Goal: Task Accomplishment & Management: Manage account settings

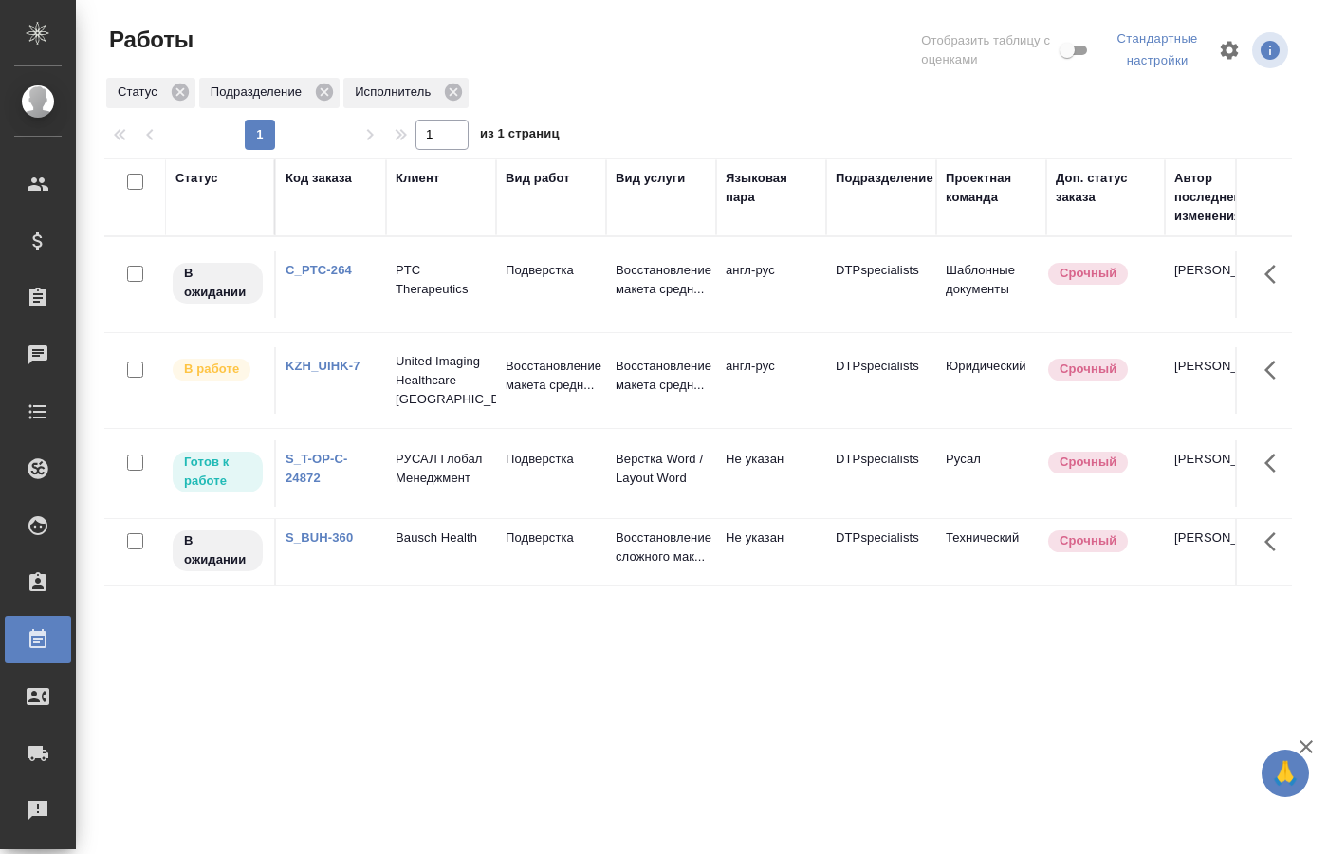
click at [538, 502] on td "Подверстка" at bounding box center [551, 473] width 110 height 66
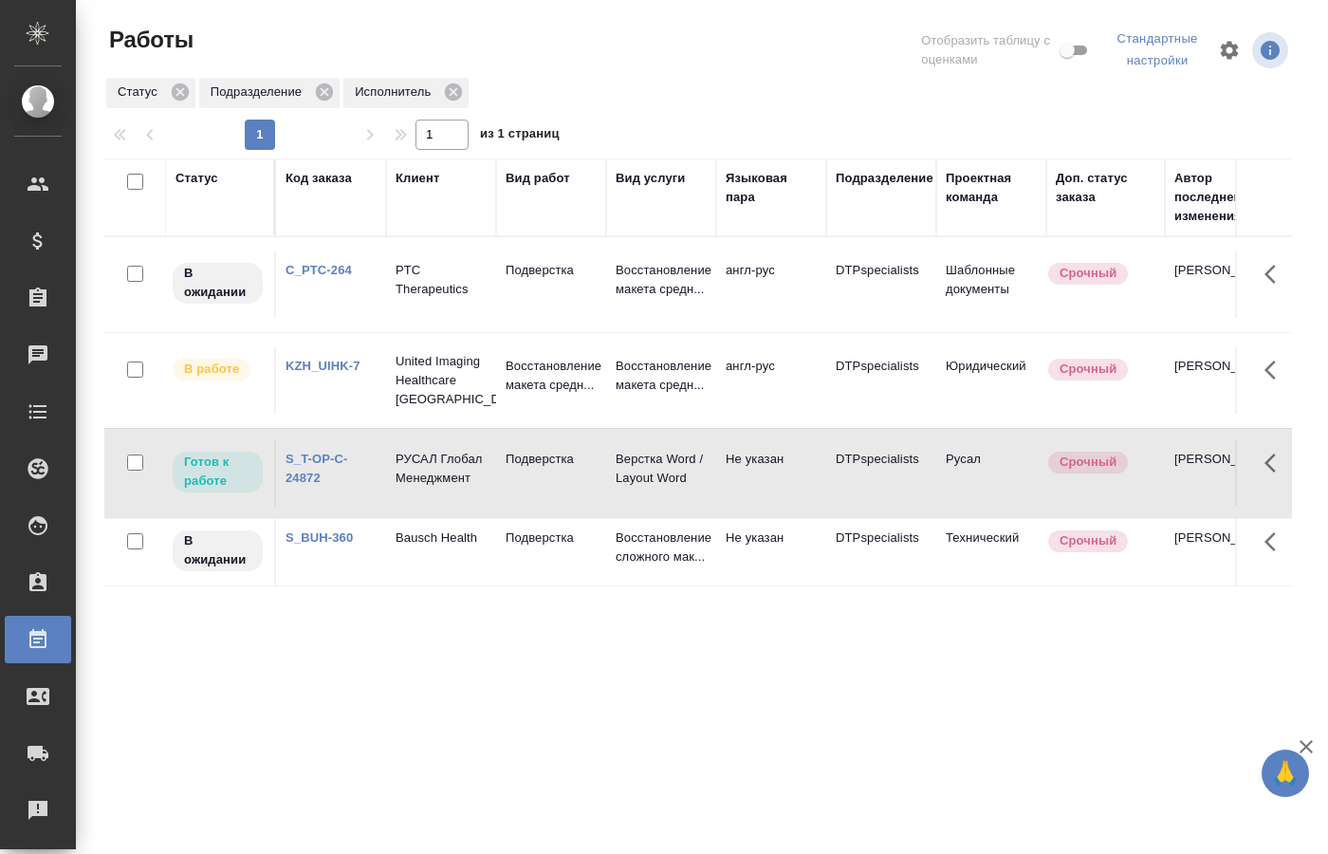
click at [538, 502] on td "Подверстка" at bounding box center [551, 473] width 110 height 66
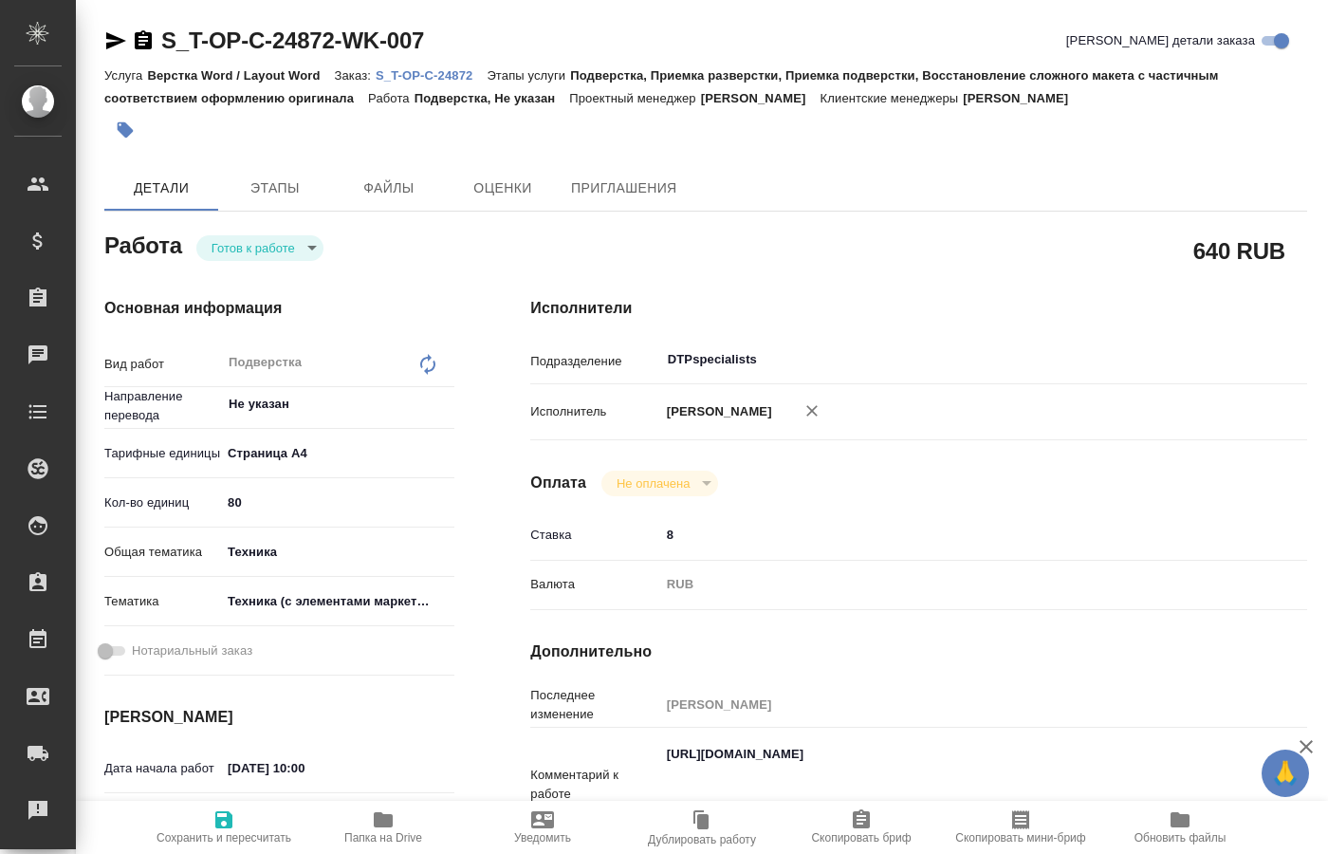
type textarea "x"
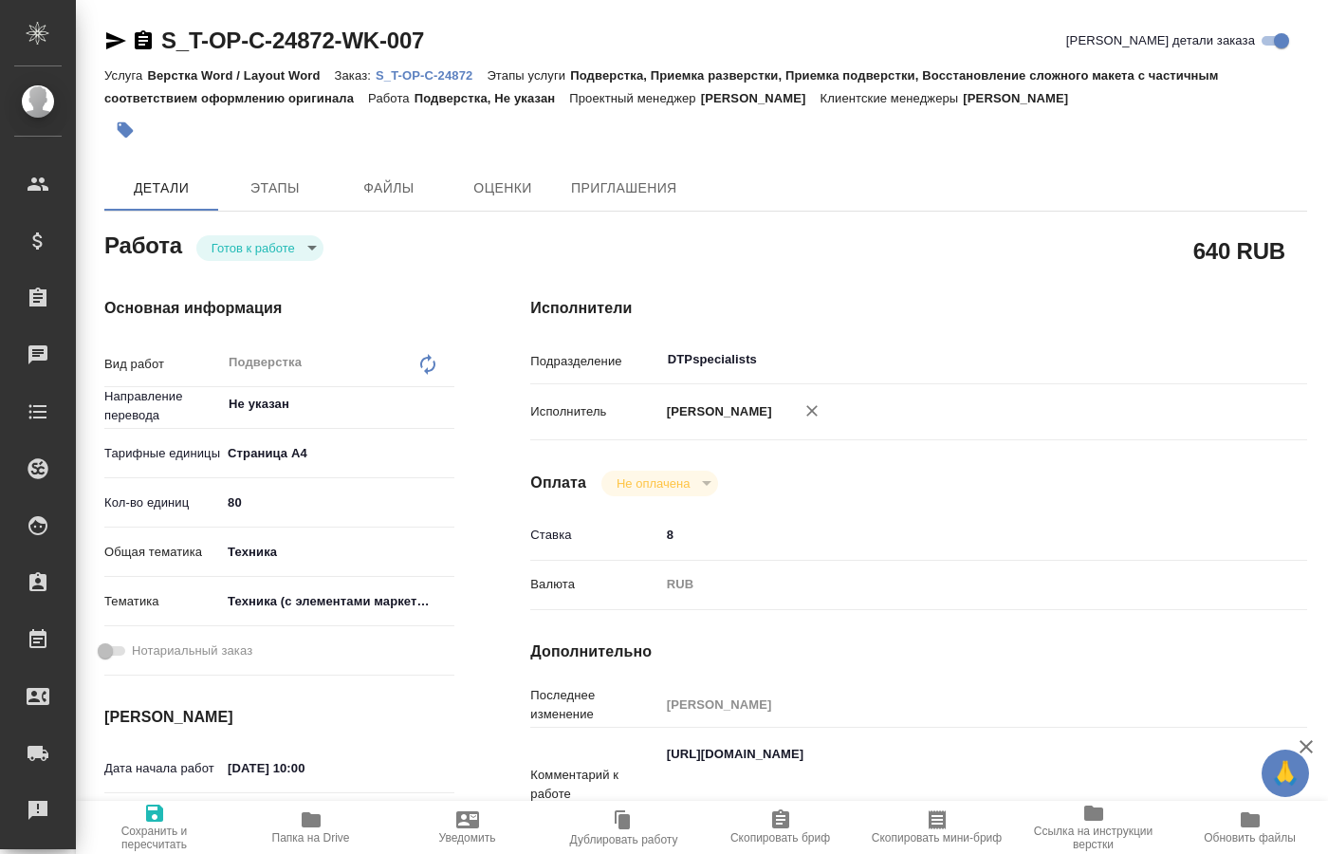
type textarea "x"
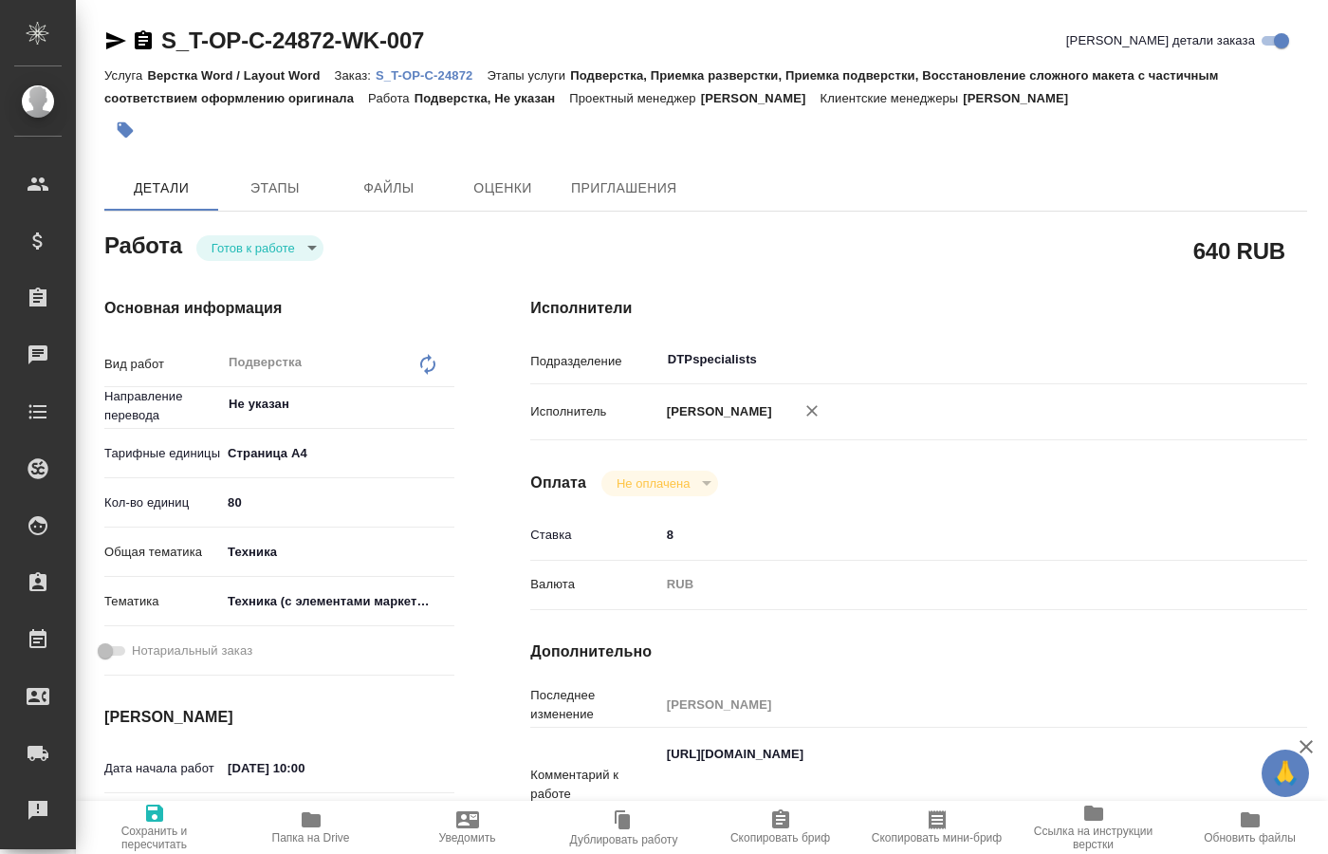
type textarea "x"
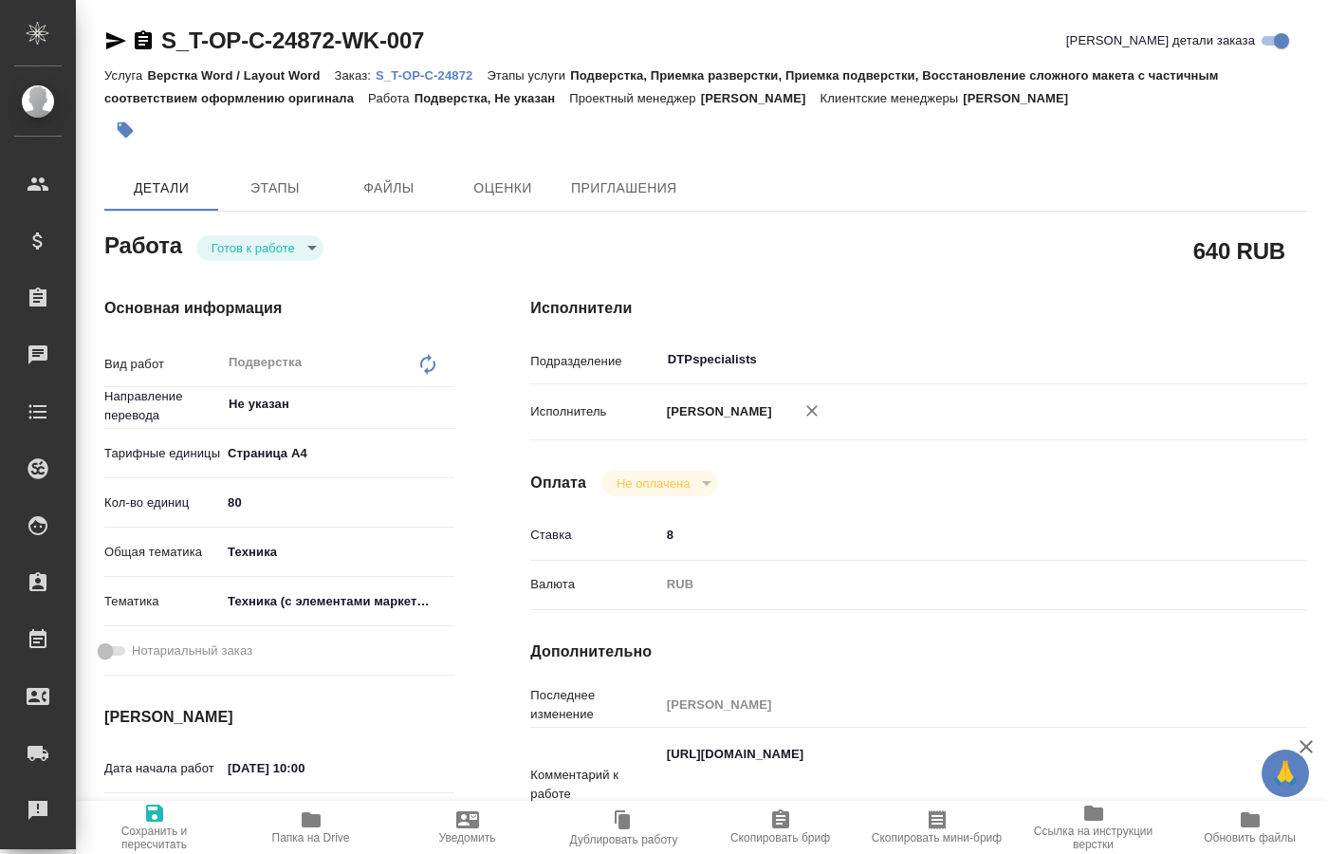
type textarea "x"
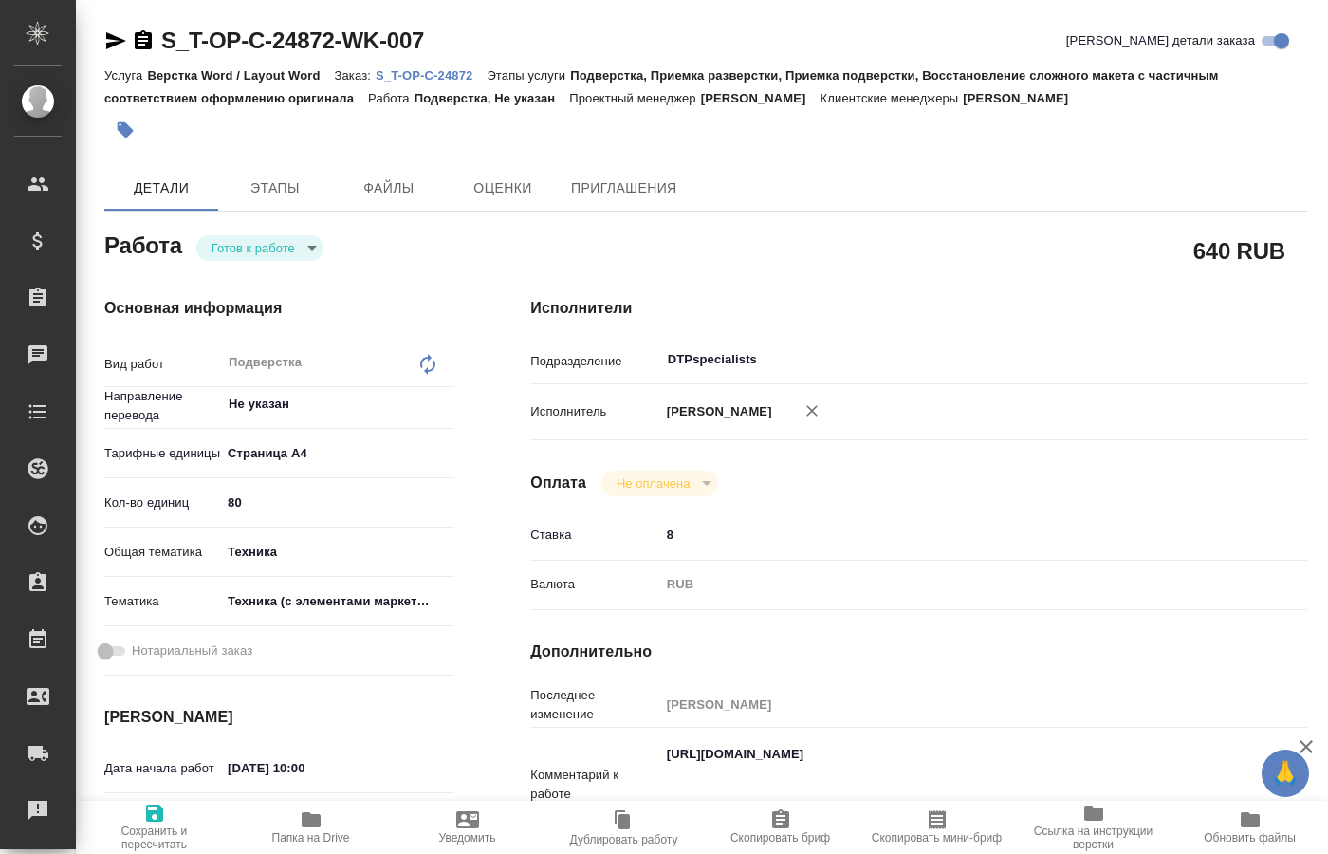
type textarea "x"
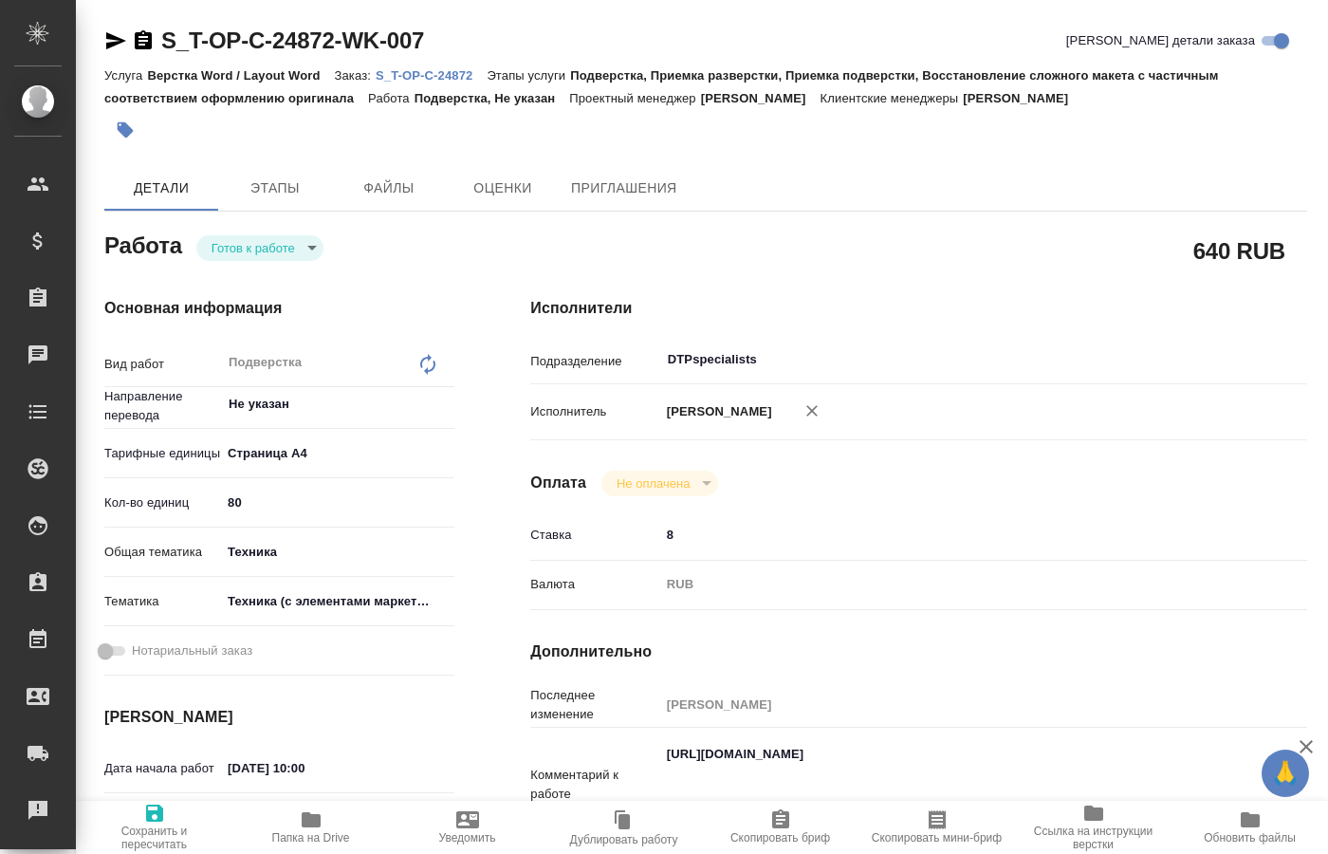
type textarea "x"
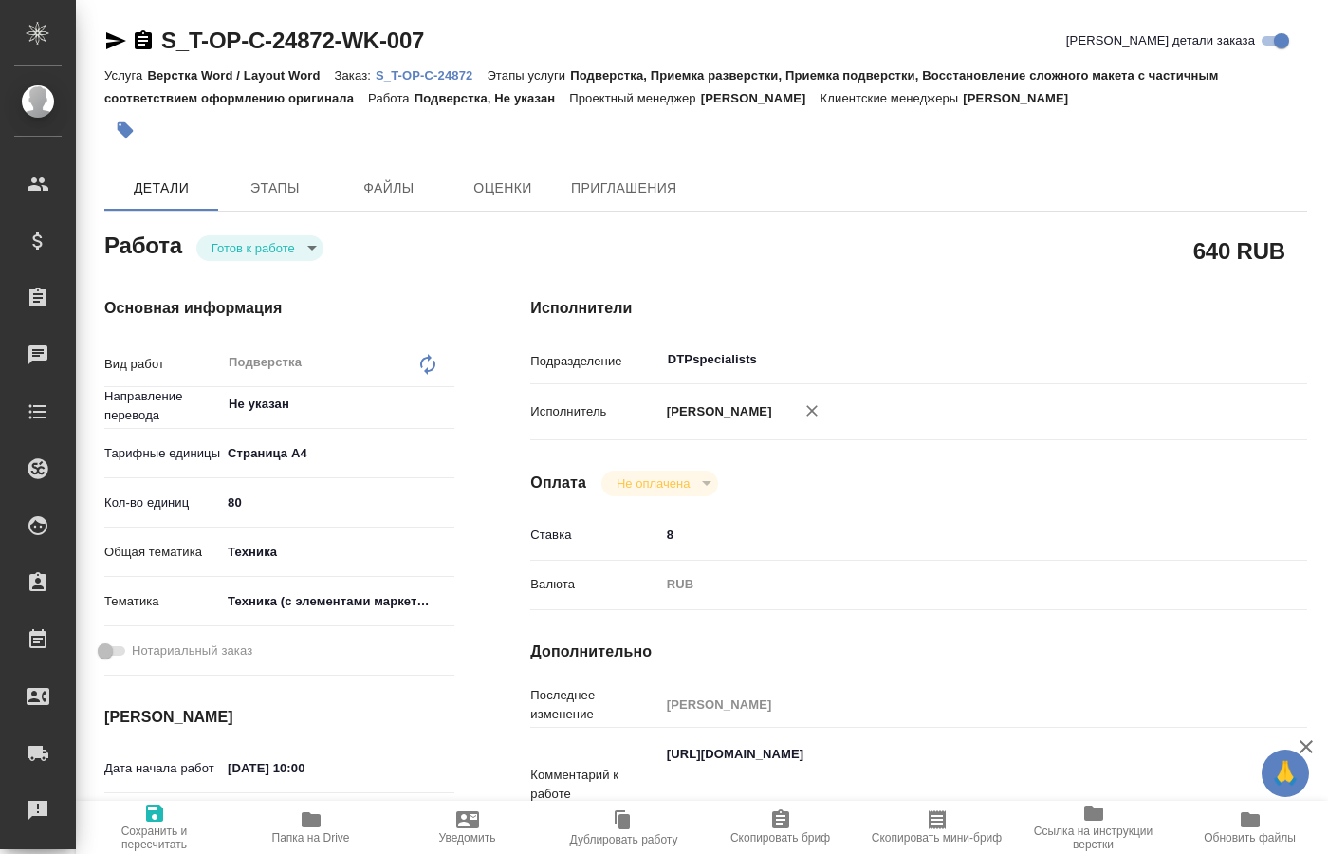
click at [315, 243] on body "🙏 .cls-1 fill:#fff; AWATERA Kucherenko Oksana Клиенты Спецификации Заказы Чаты …" at bounding box center [664, 427] width 1328 height 854
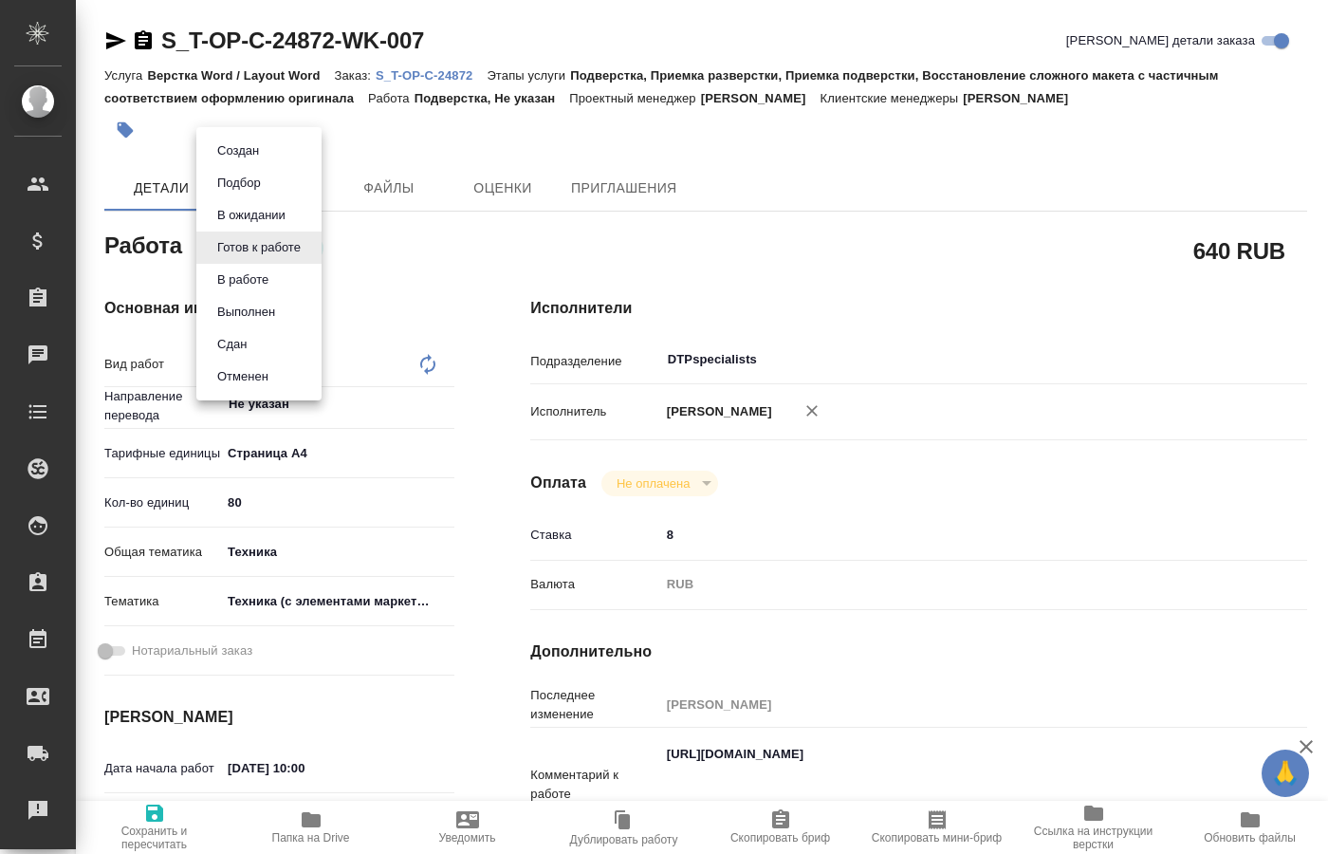
type textarea "x"
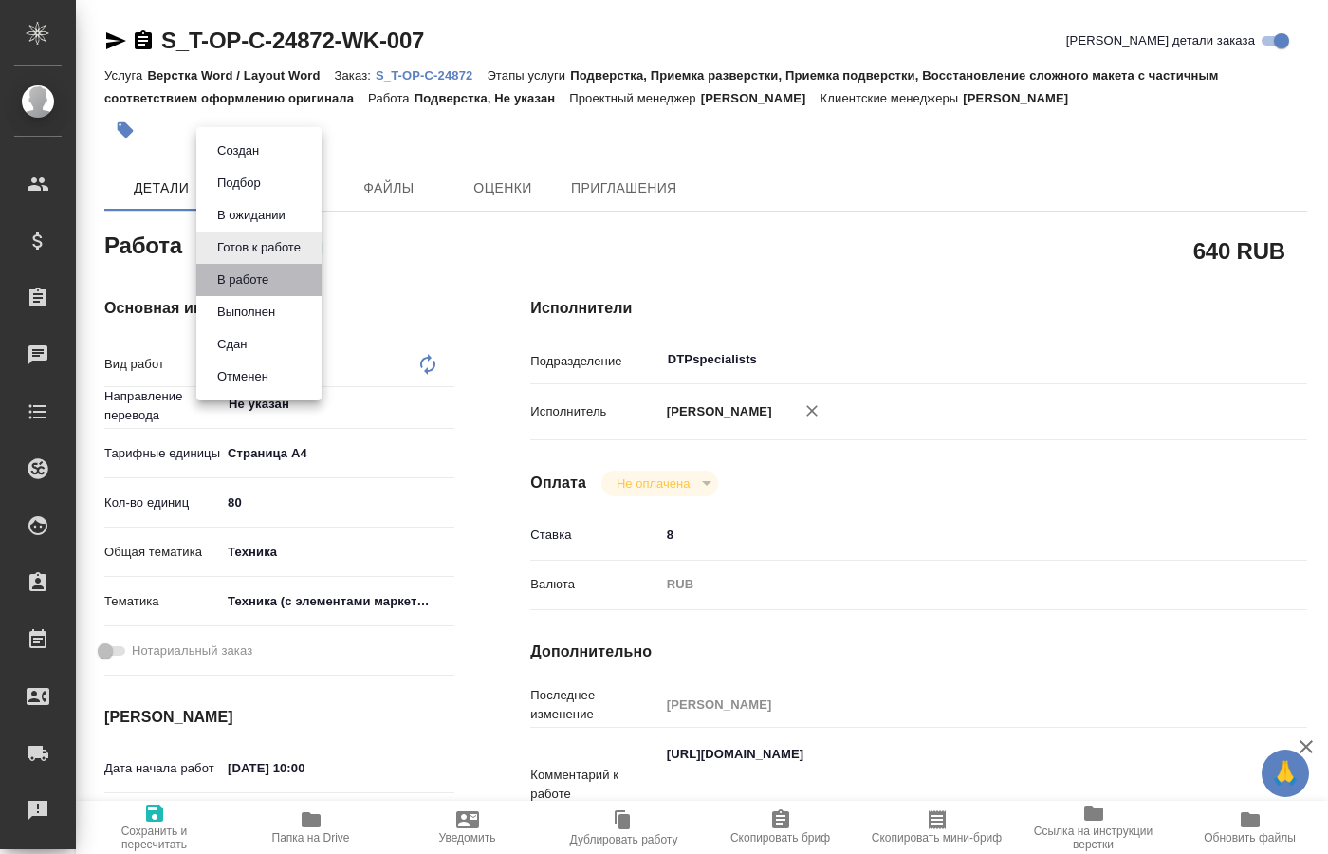
click at [261, 268] on li "В работе" at bounding box center [258, 280] width 125 height 32
type textarea "x"
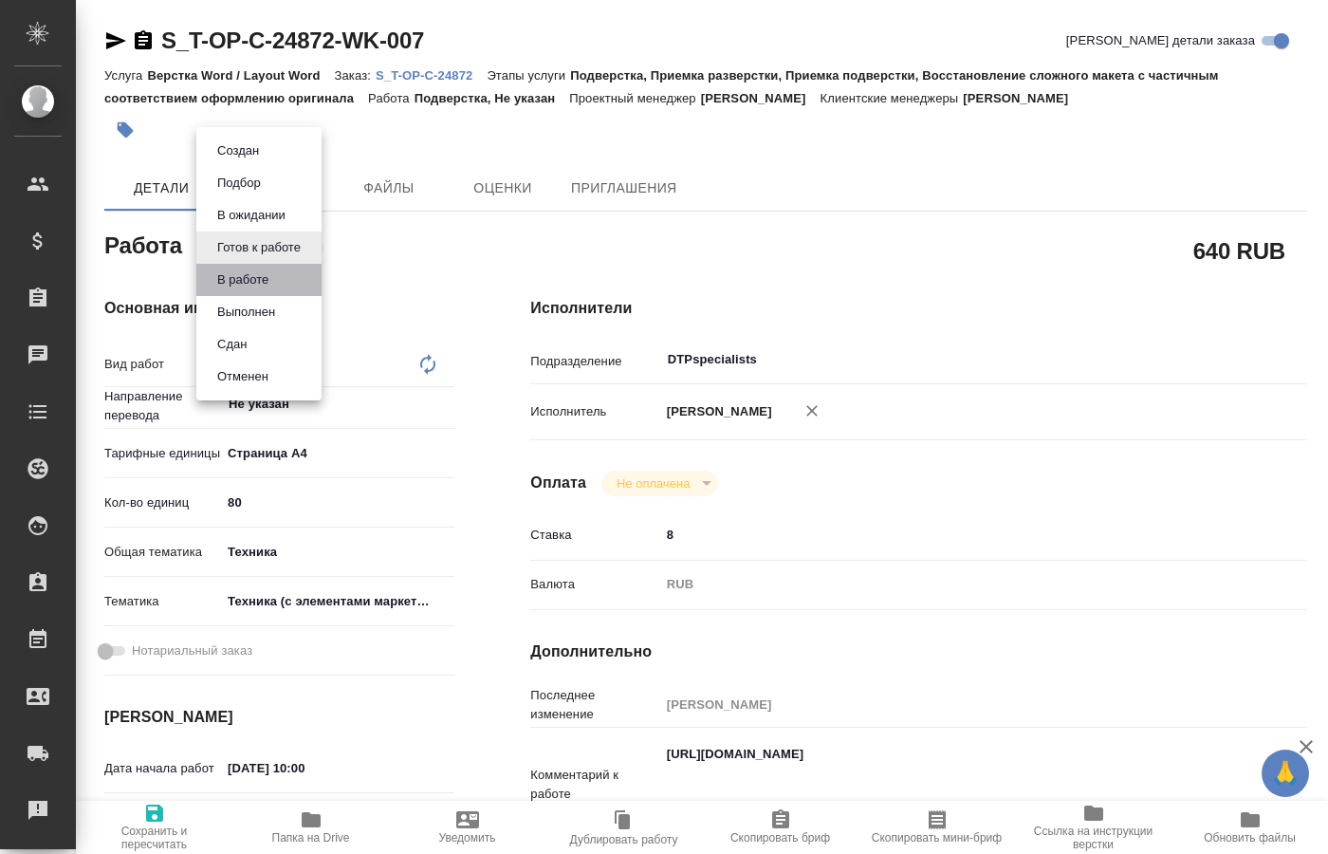
type textarea "x"
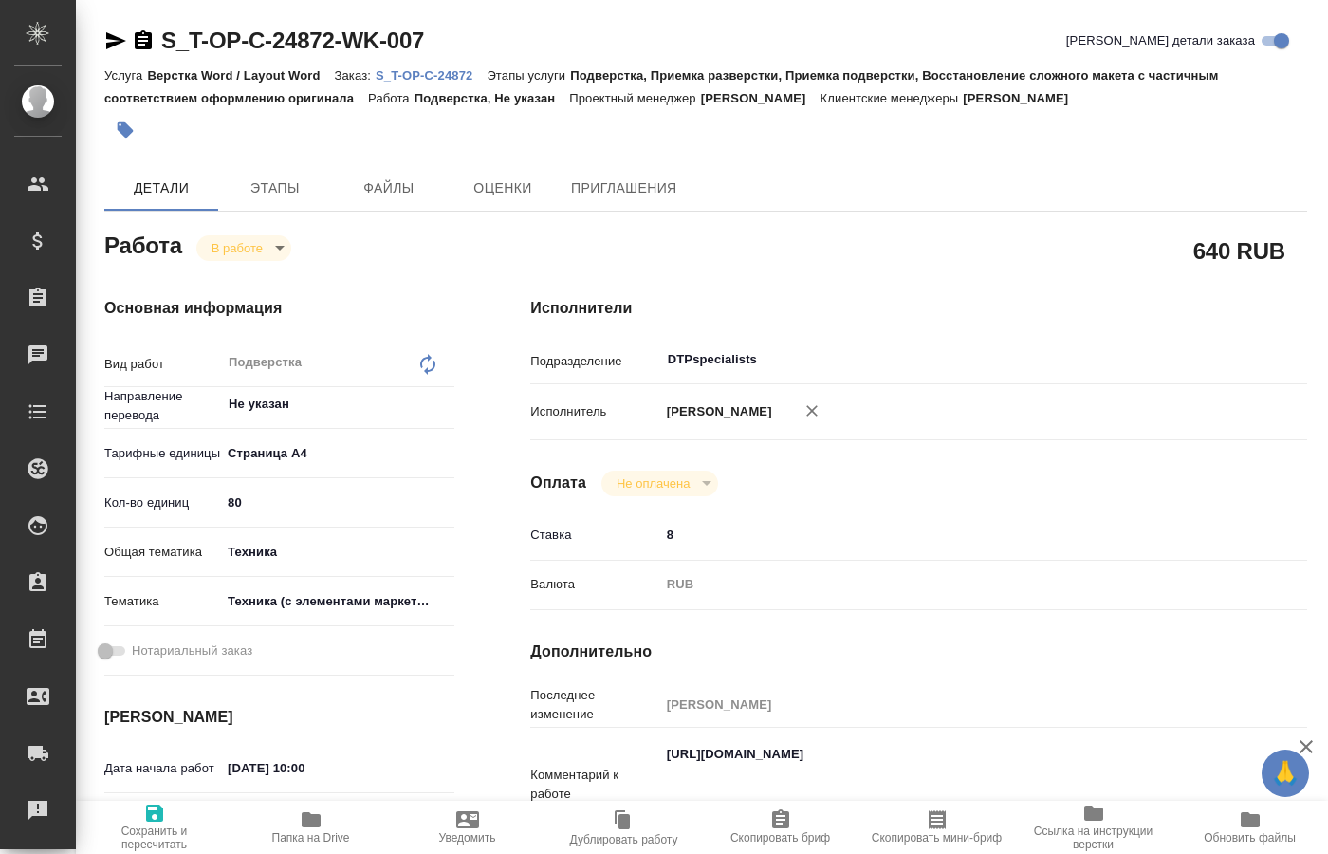
type textarea "x"
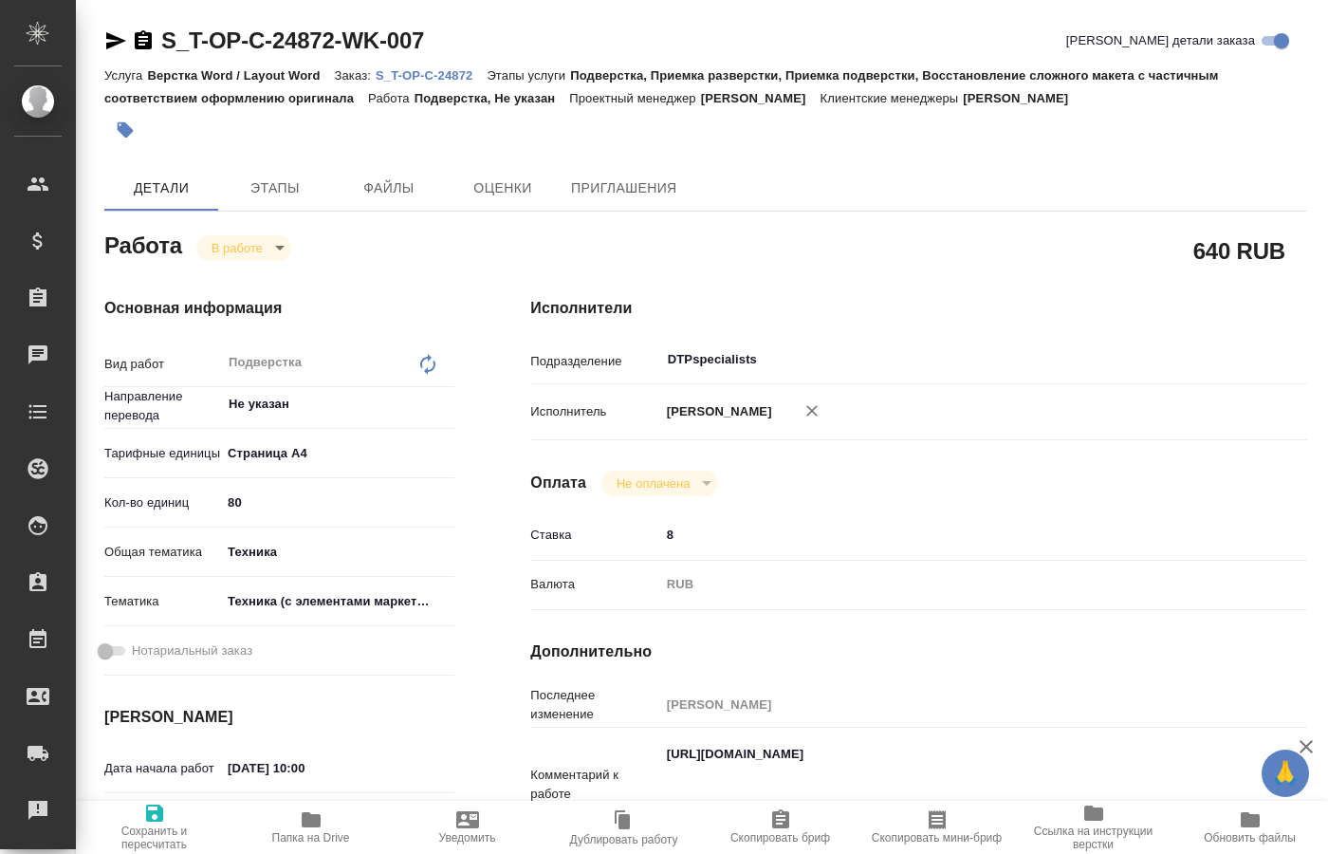
type textarea "x"
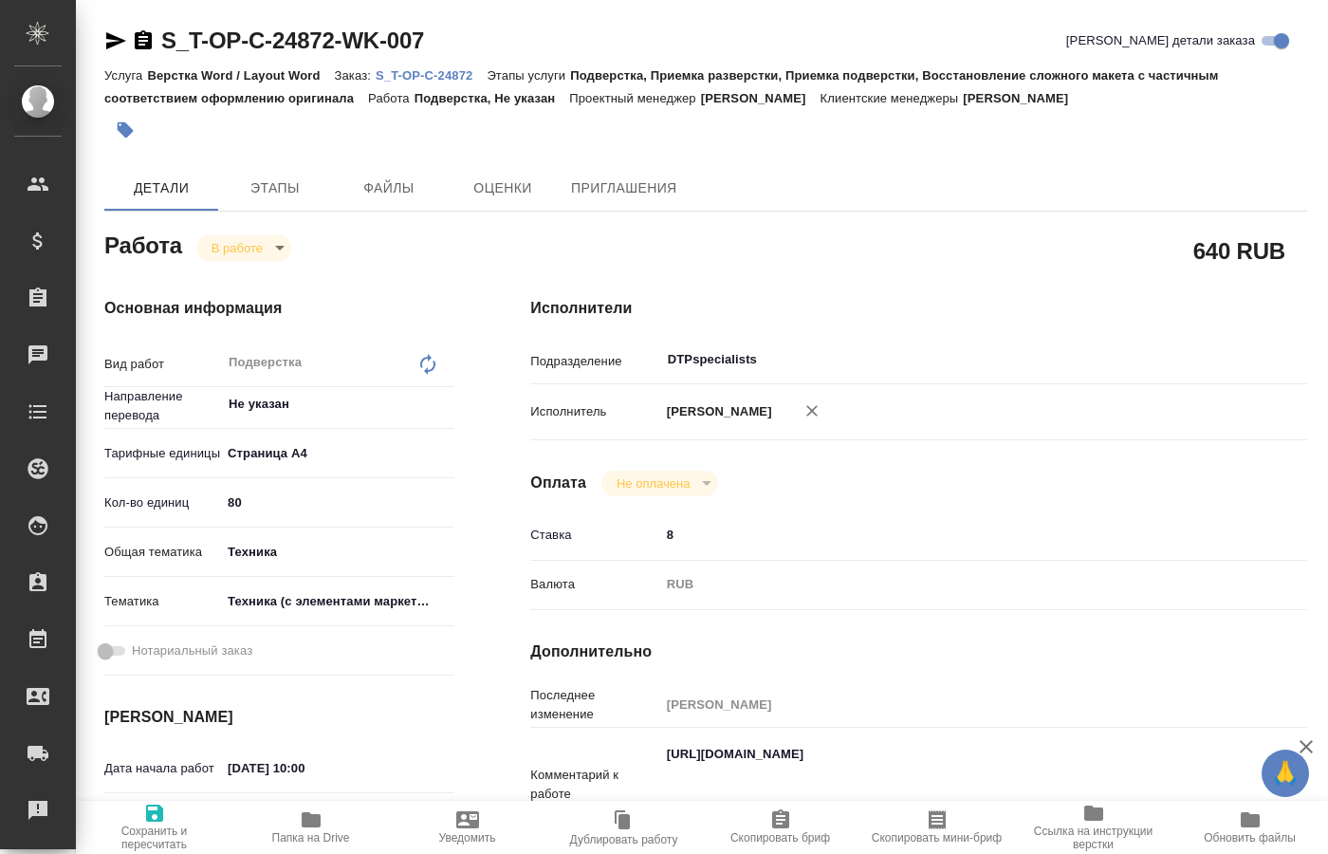
type textarea "x"
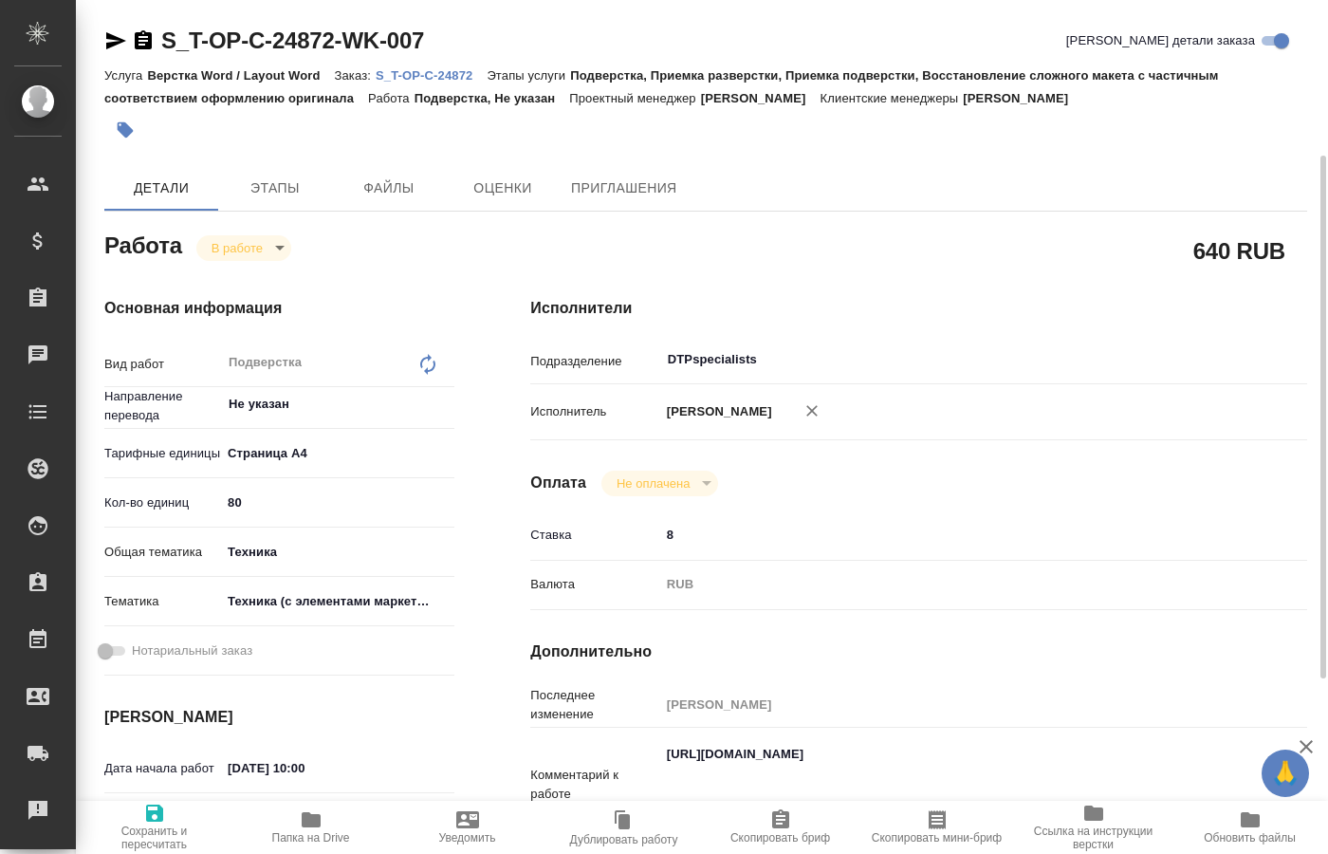
scroll to position [97, 0]
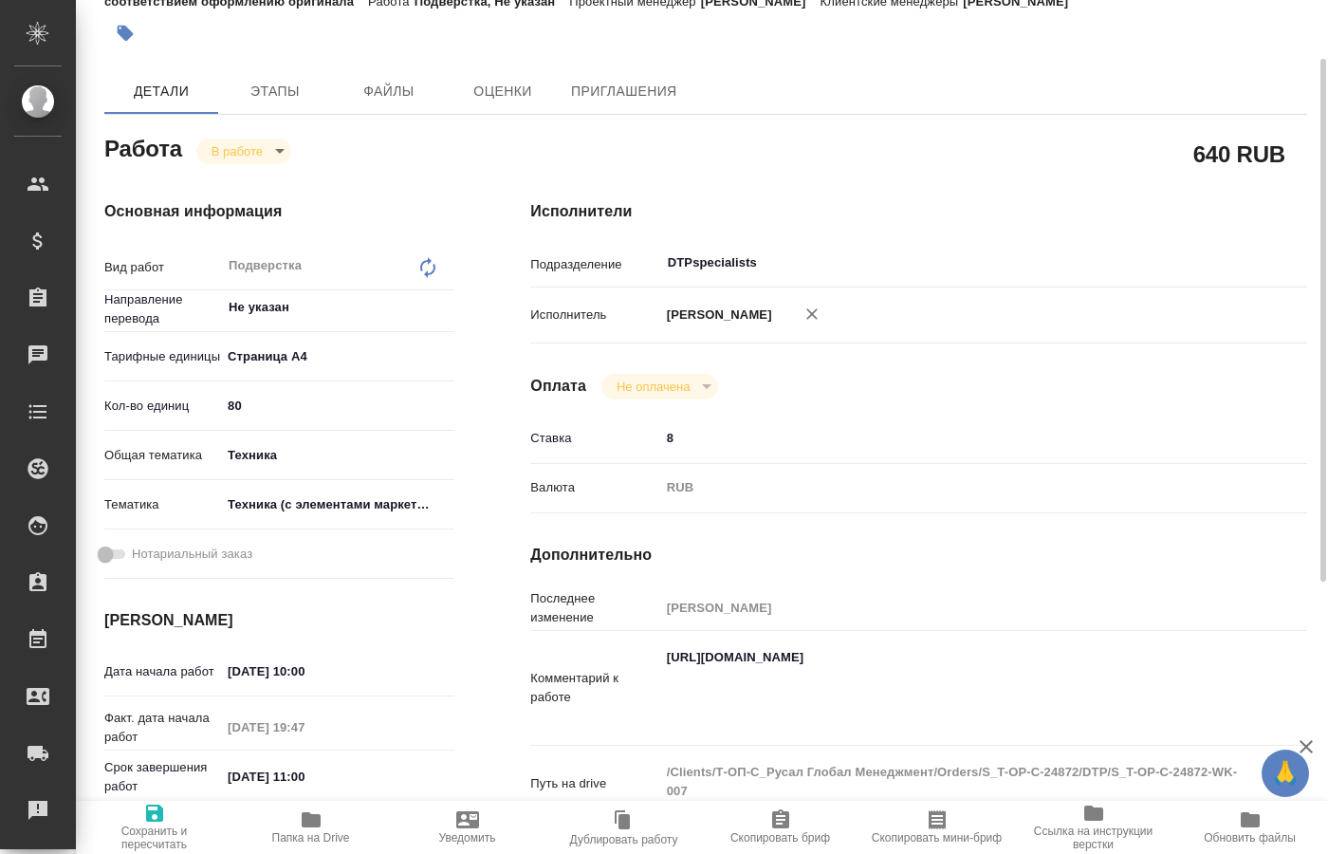
type textarea "x"
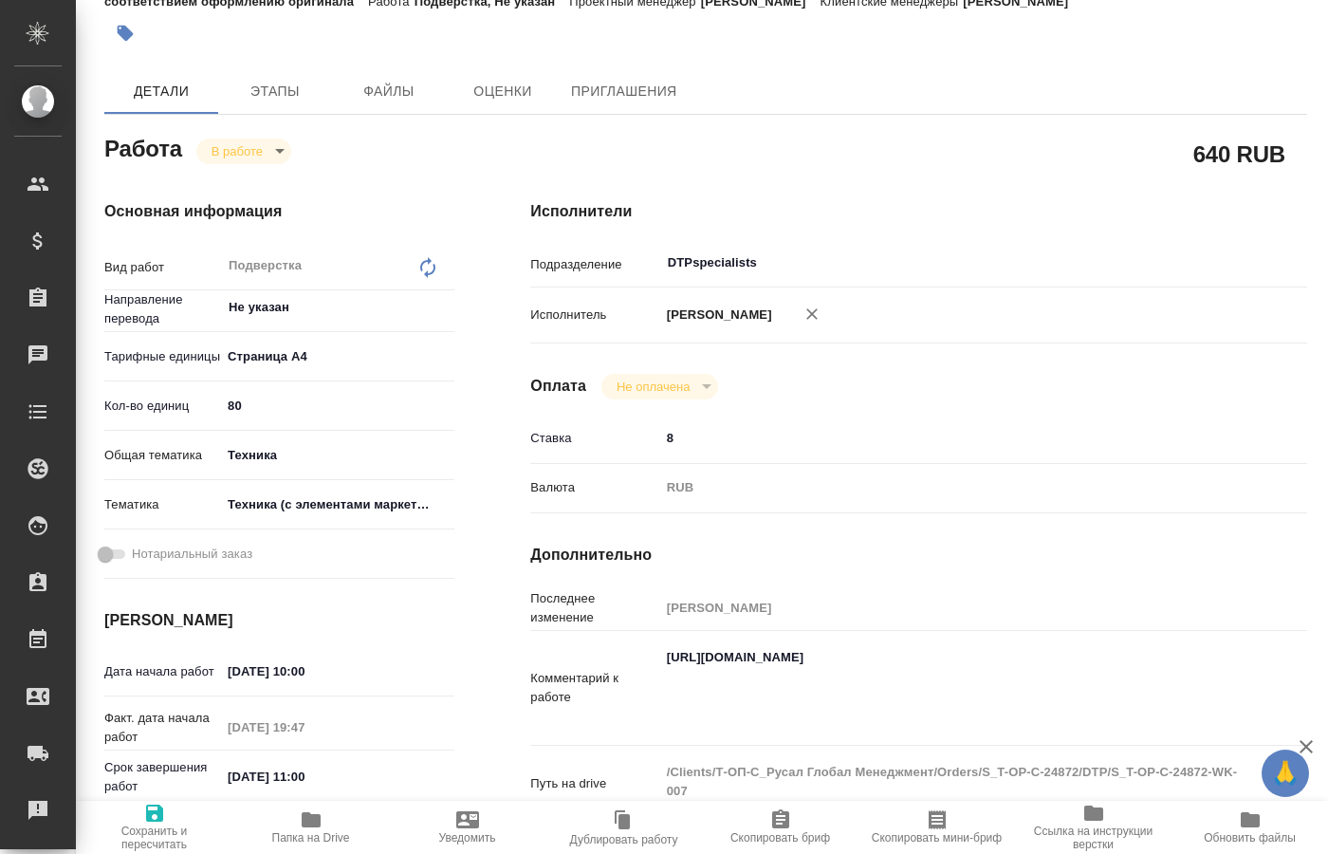
type textarea "x"
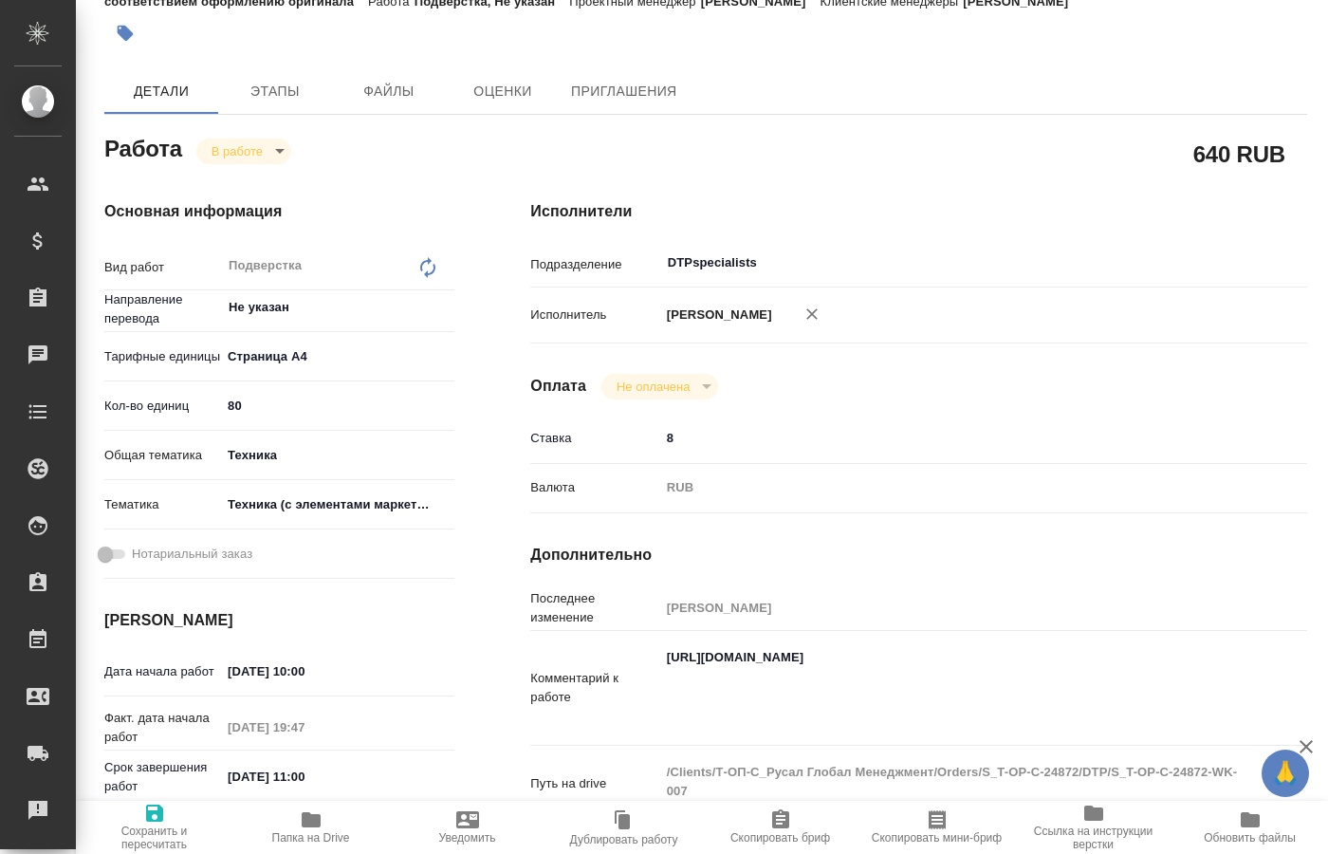
type textarea "x"
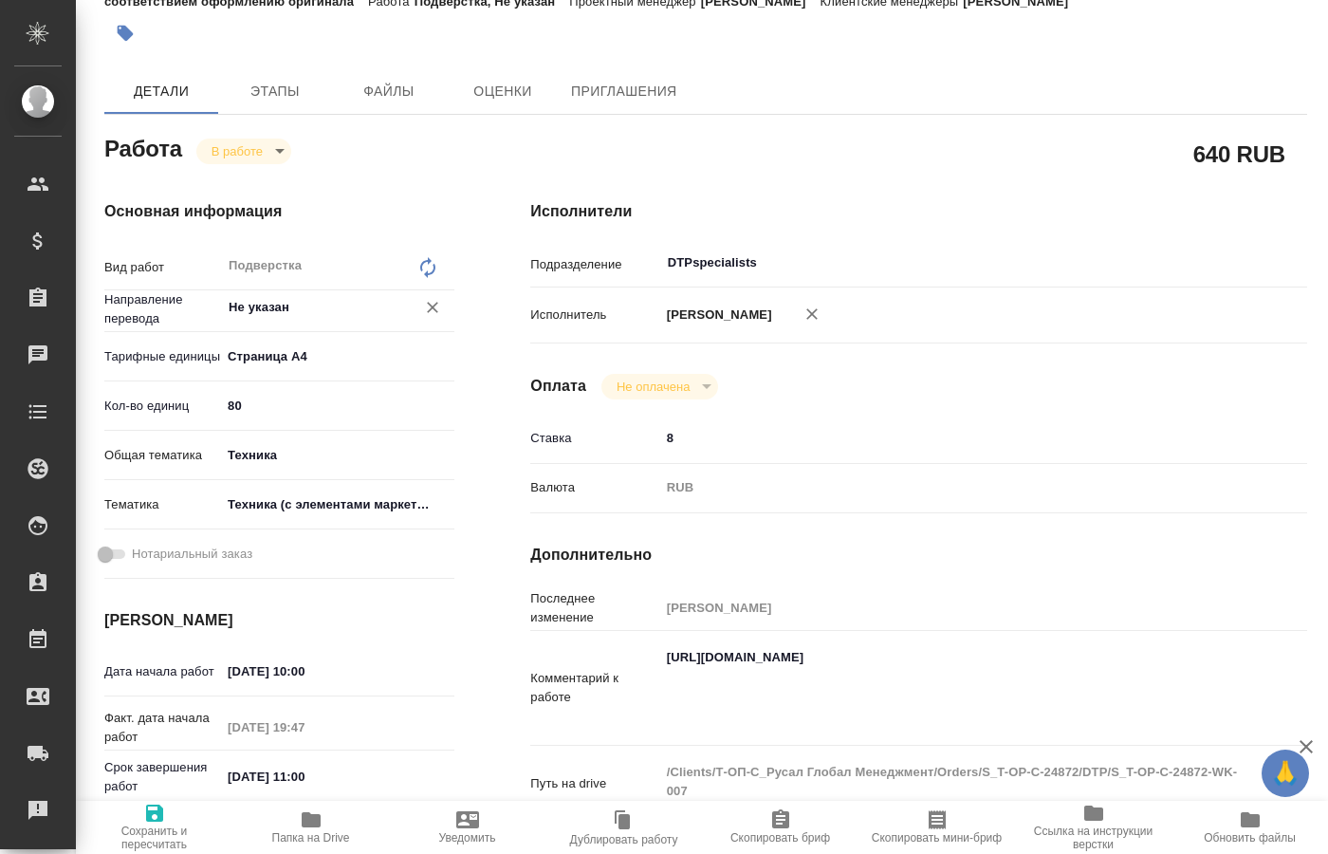
scroll to position [0, 0]
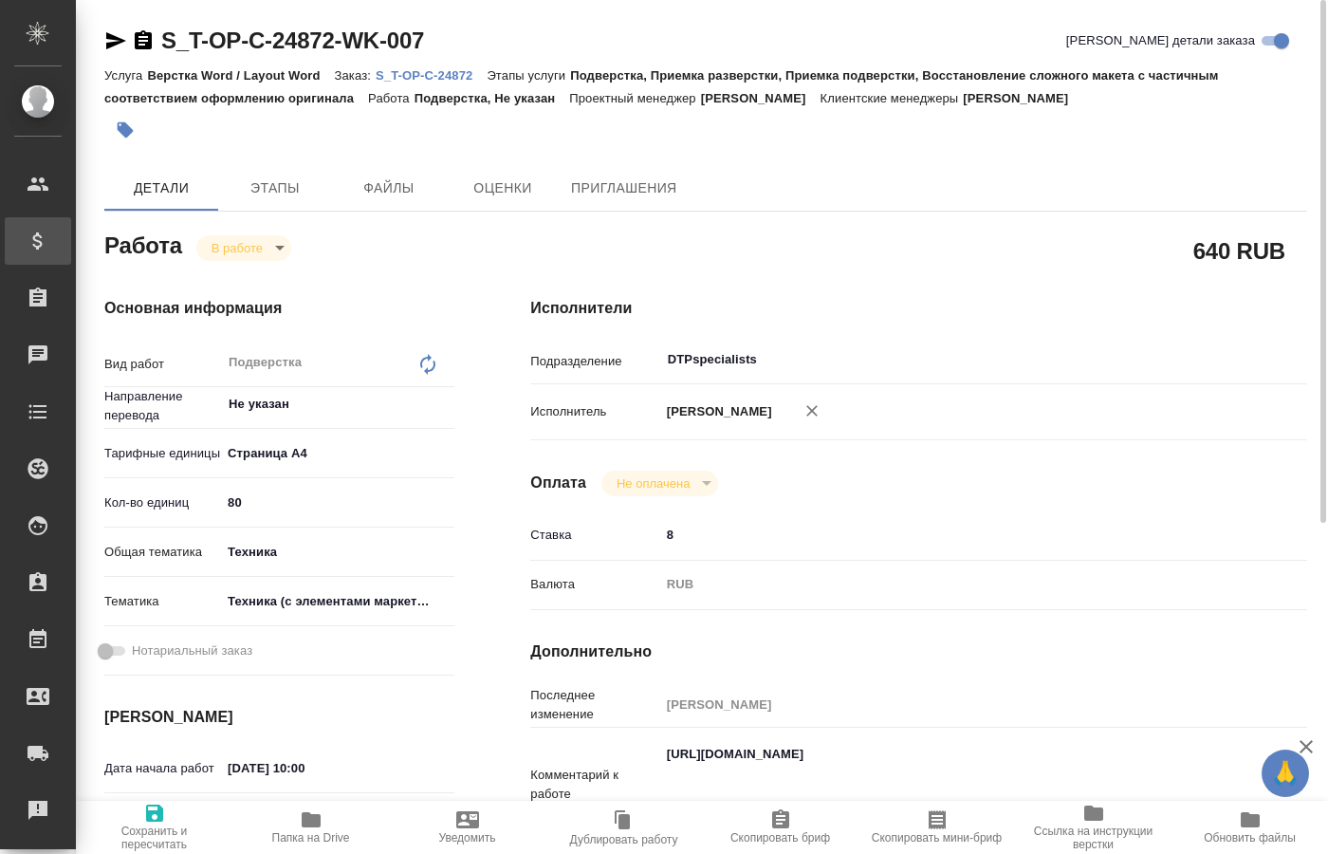
type textarea "x"
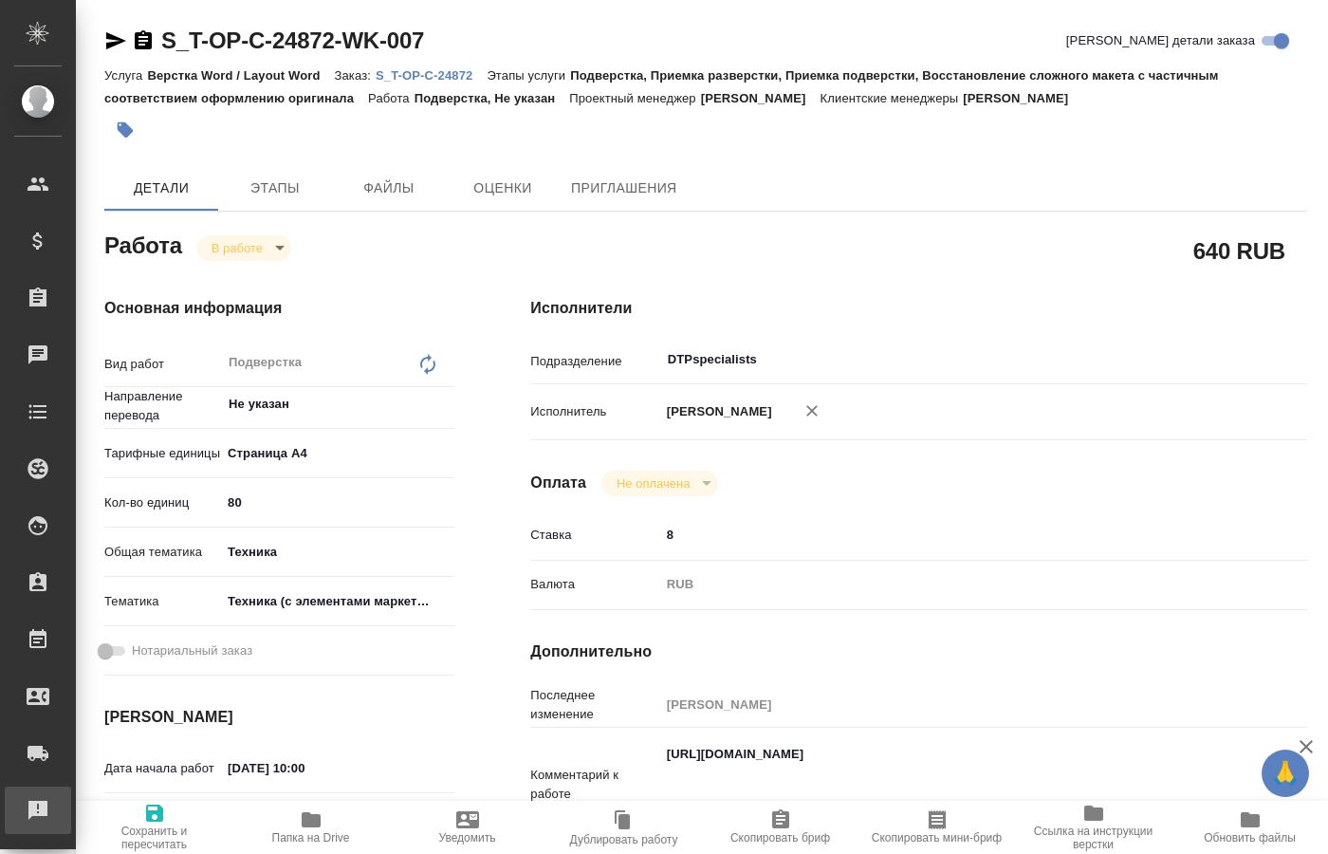
type textarea "x"
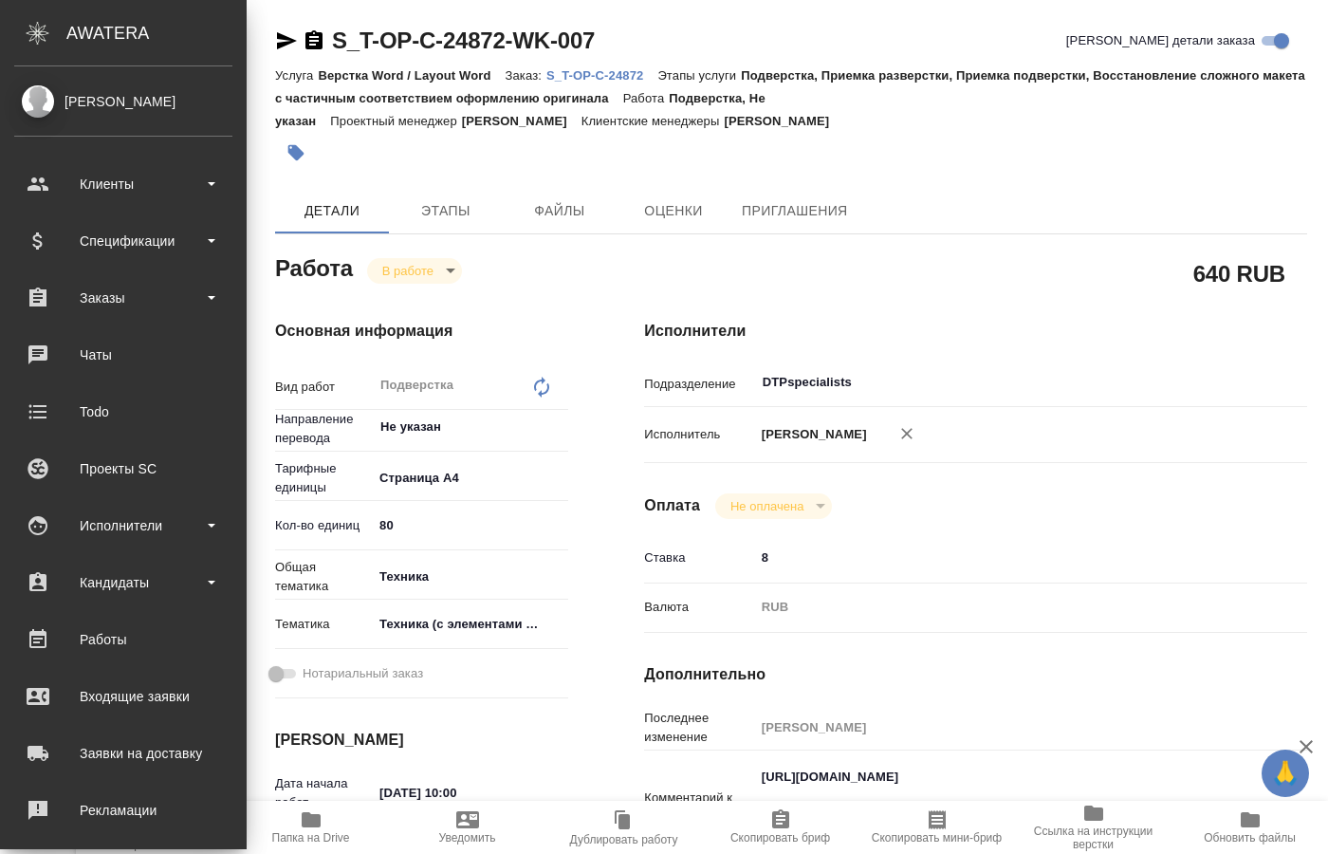
type textarea "x"
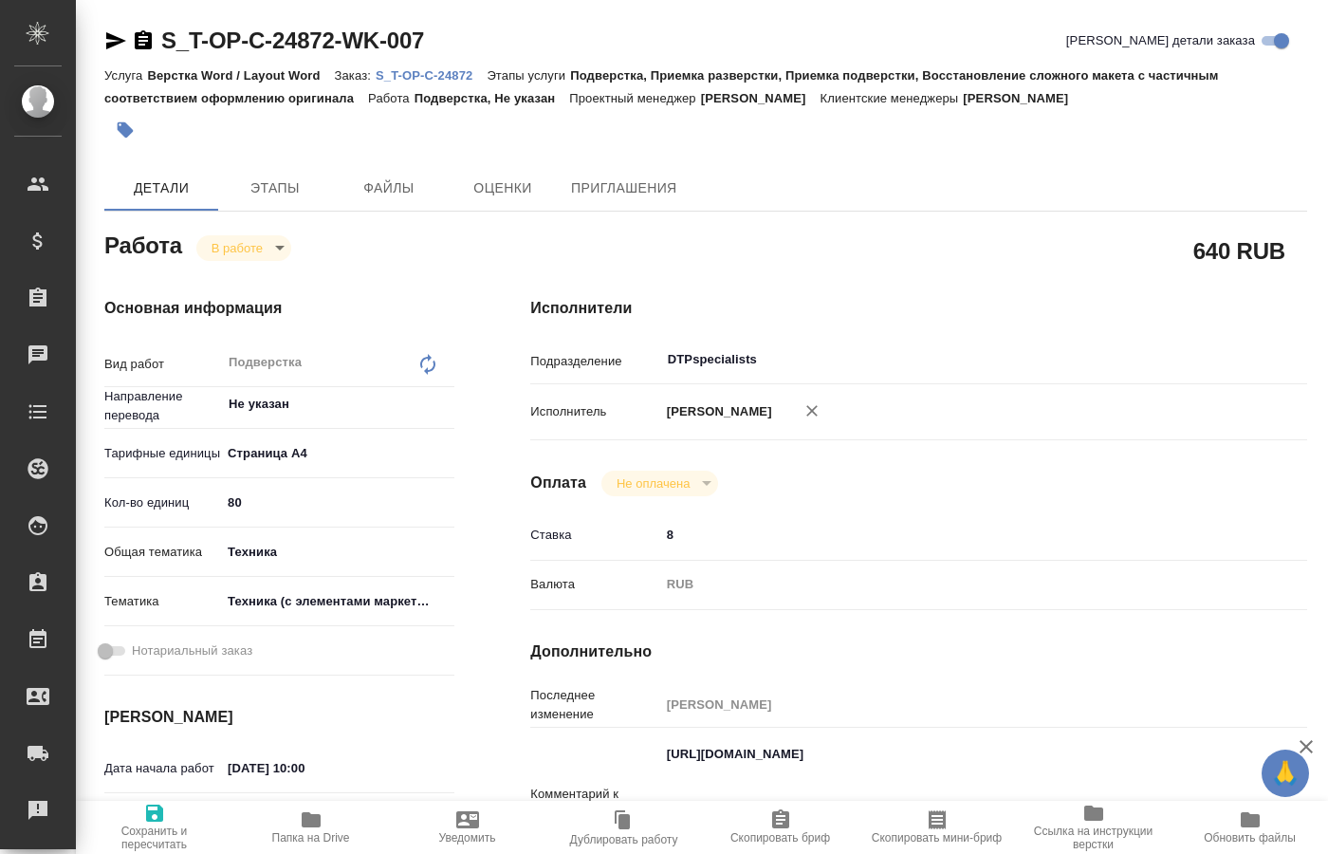
click at [329, 825] on span "Папка на Drive" at bounding box center [311, 826] width 134 height 36
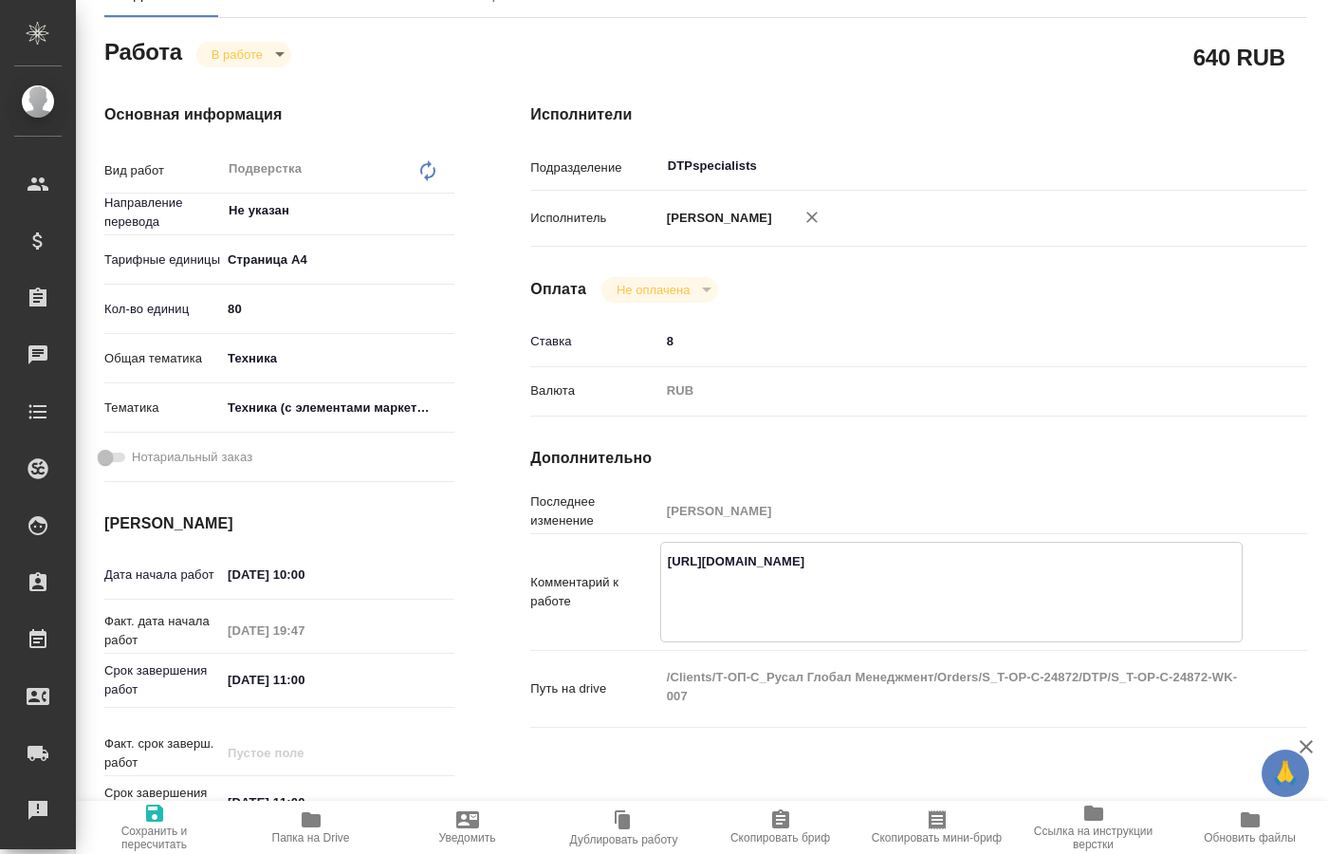
drag, startPoint x: 1099, startPoint y: 609, endPoint x: 627, endPoint y: 560, distance: 474.0
click at [661, 560] on textarea "https://drive.awatera.com/apps/files/files/10163709?dir=/Shares/%D0%A2-%D0%9E%D…" at bounding box center [951, 589] width 581 height 89
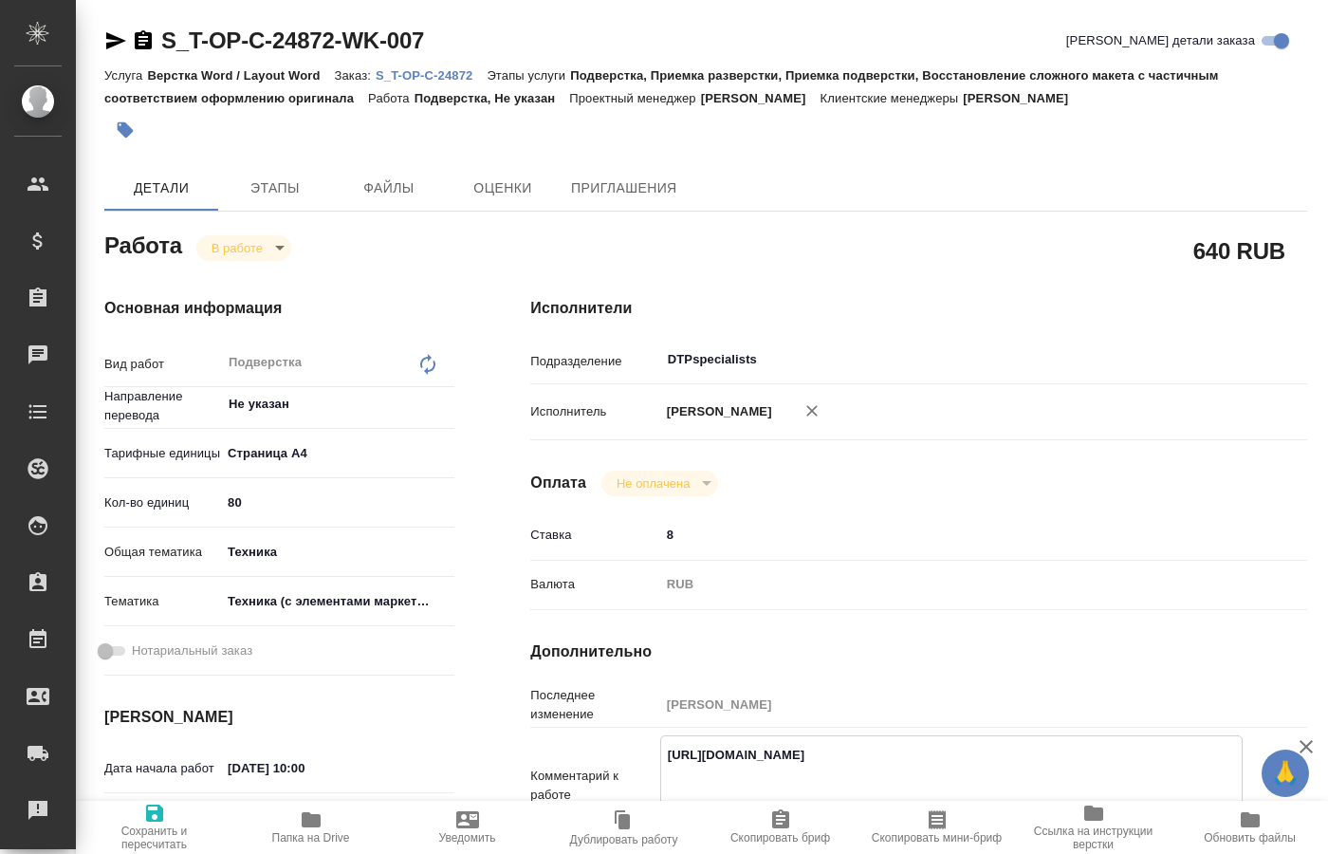
type textarea "x"
click at [323, 838] on span "Папка на Drive" at bounding box center [311, 837] width 78 height 13
click at [270, 249] on body "🙏 .cls-1 fill:#fff; AWATERA Kucherenko Oksana Клиенты Спецификации Заказы 0 Чат…" at bounding box center [664, 427] width 1328 height 854
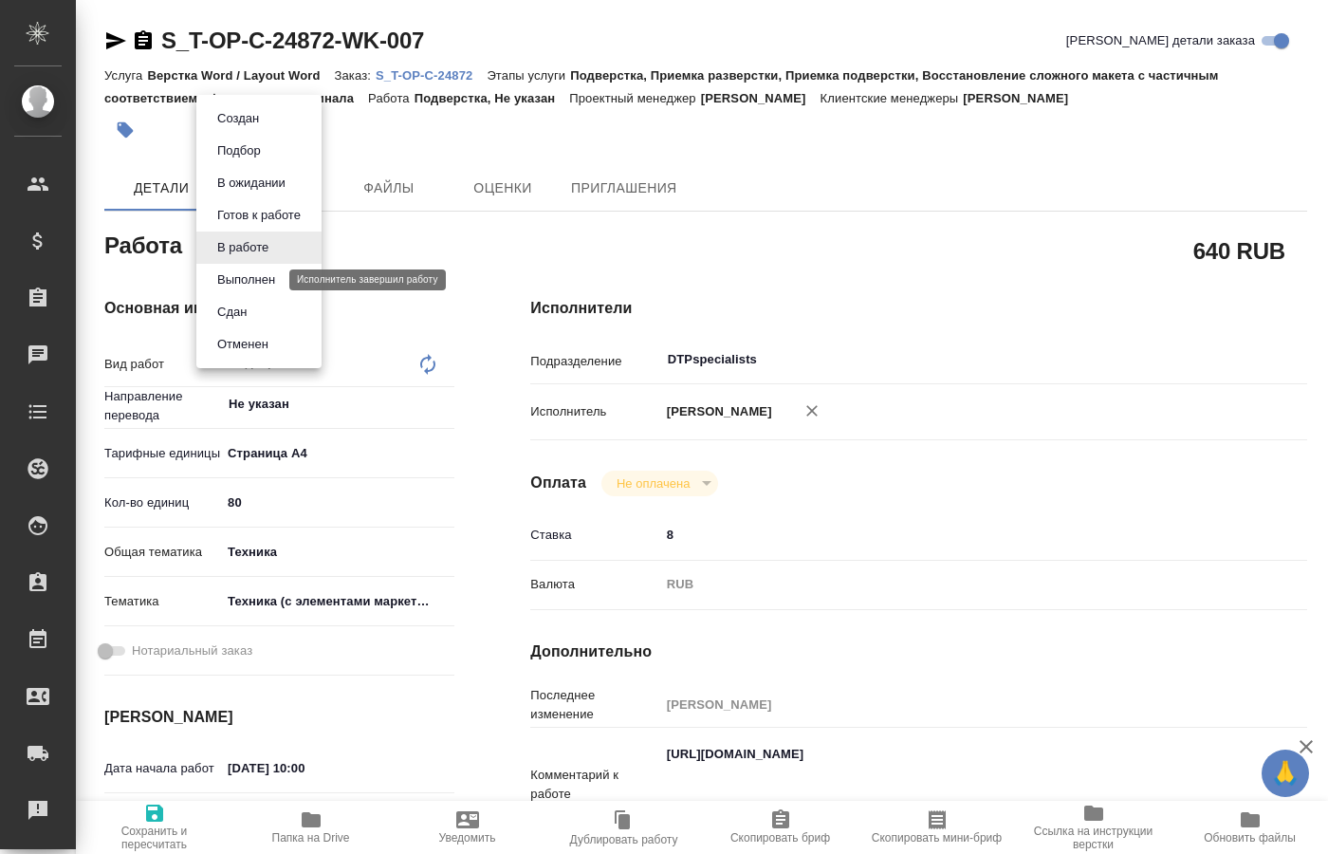
click at [240, 281] on button "Выполнен" at bounding box center [246, 279] width 69 height 21
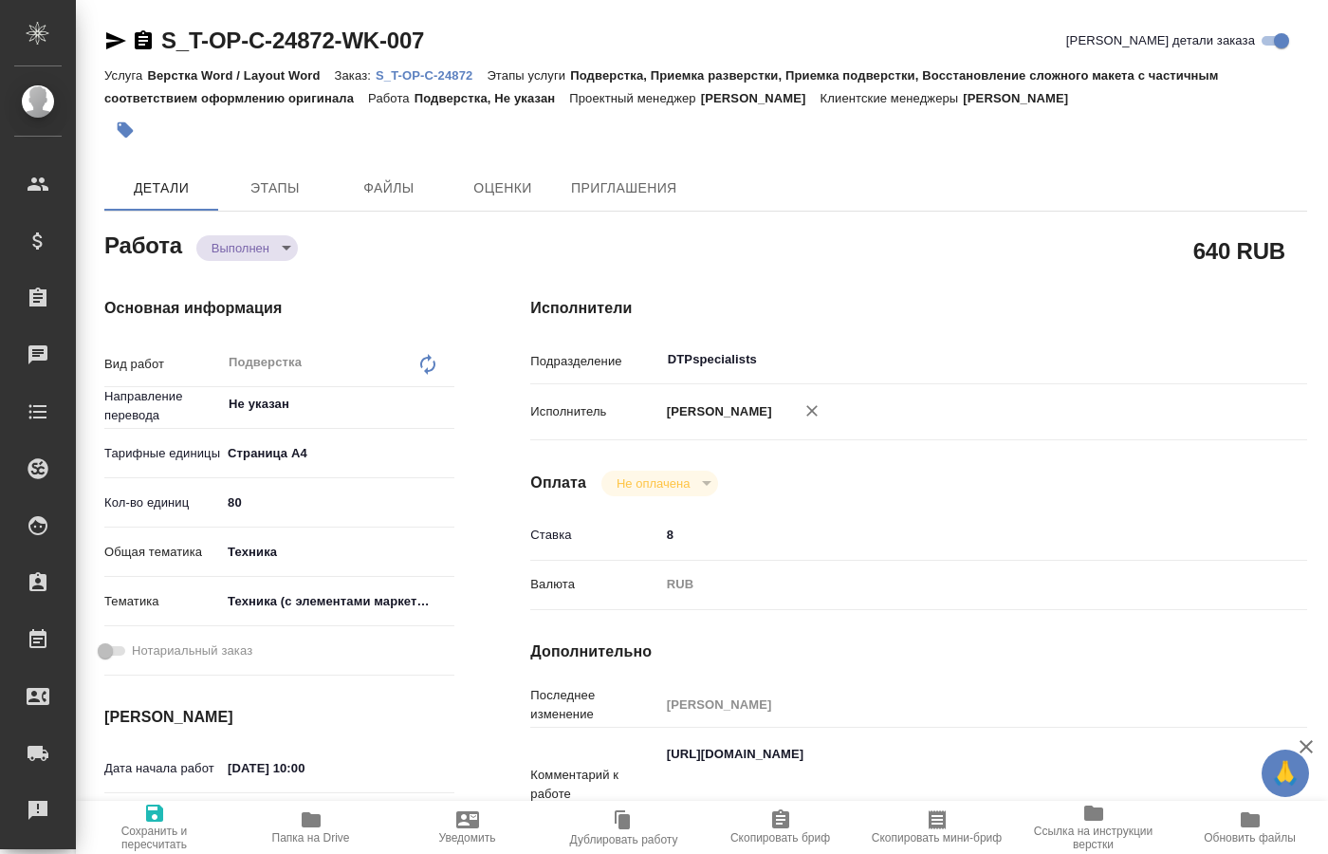
type textarea "x"
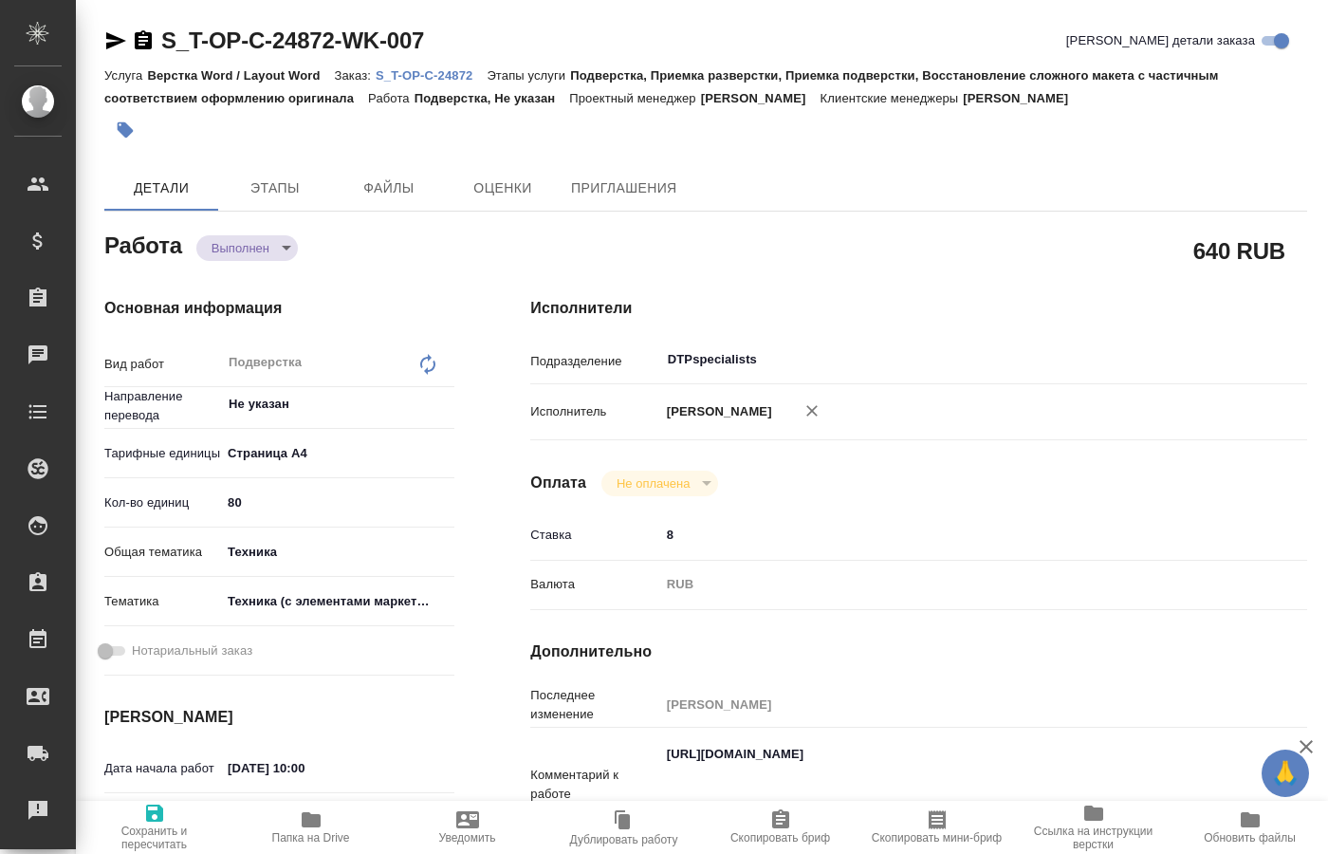
type textarea "x"
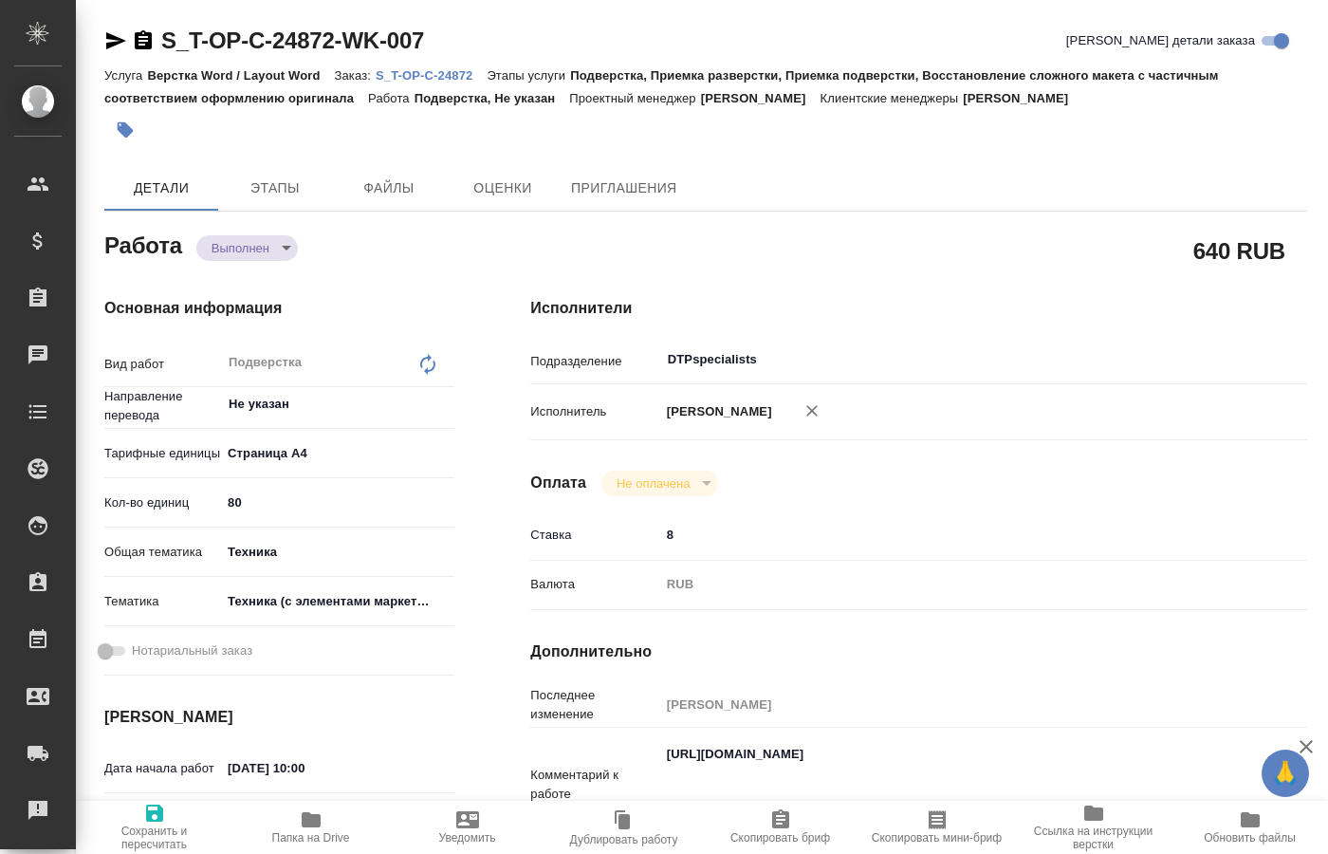
type textarea "x"
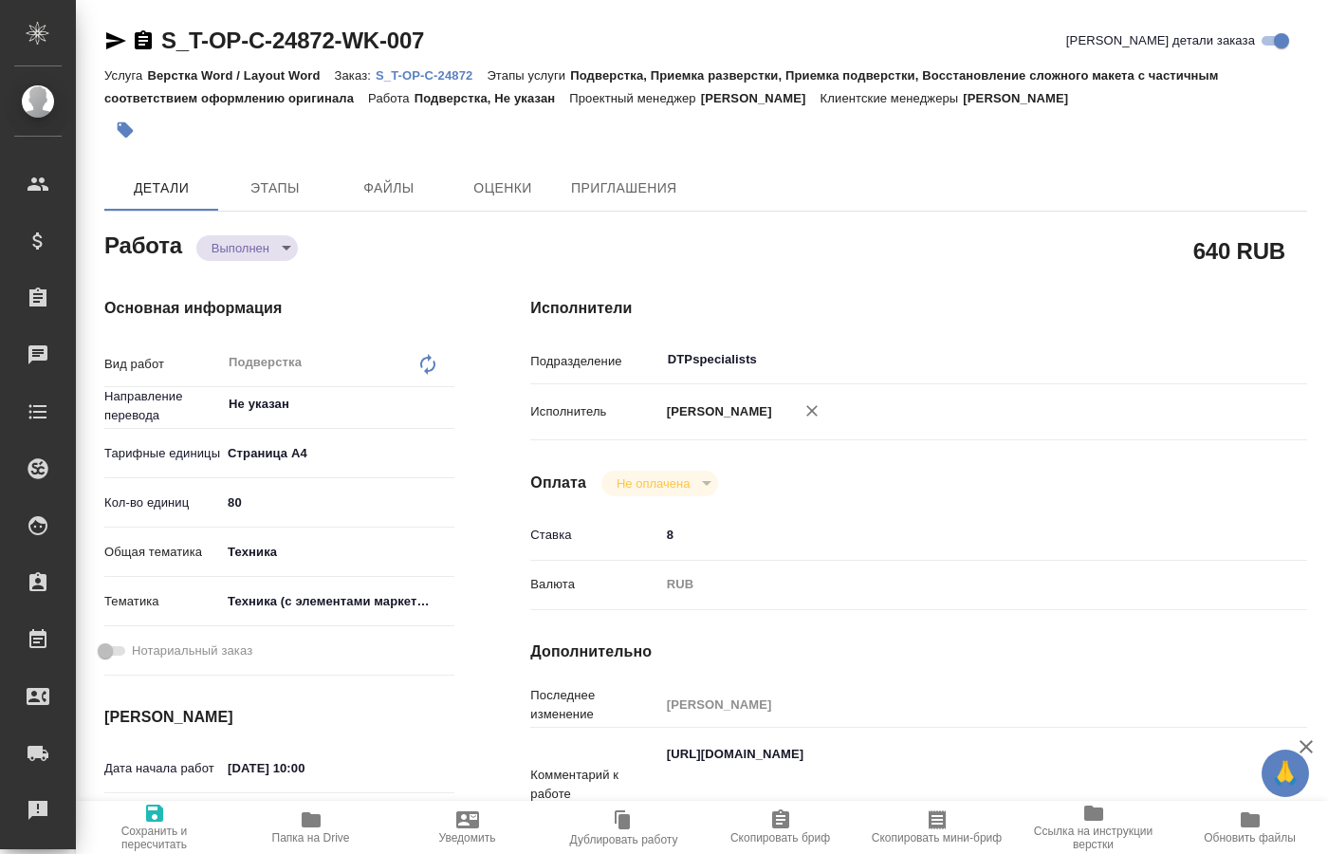
type textarea "x"
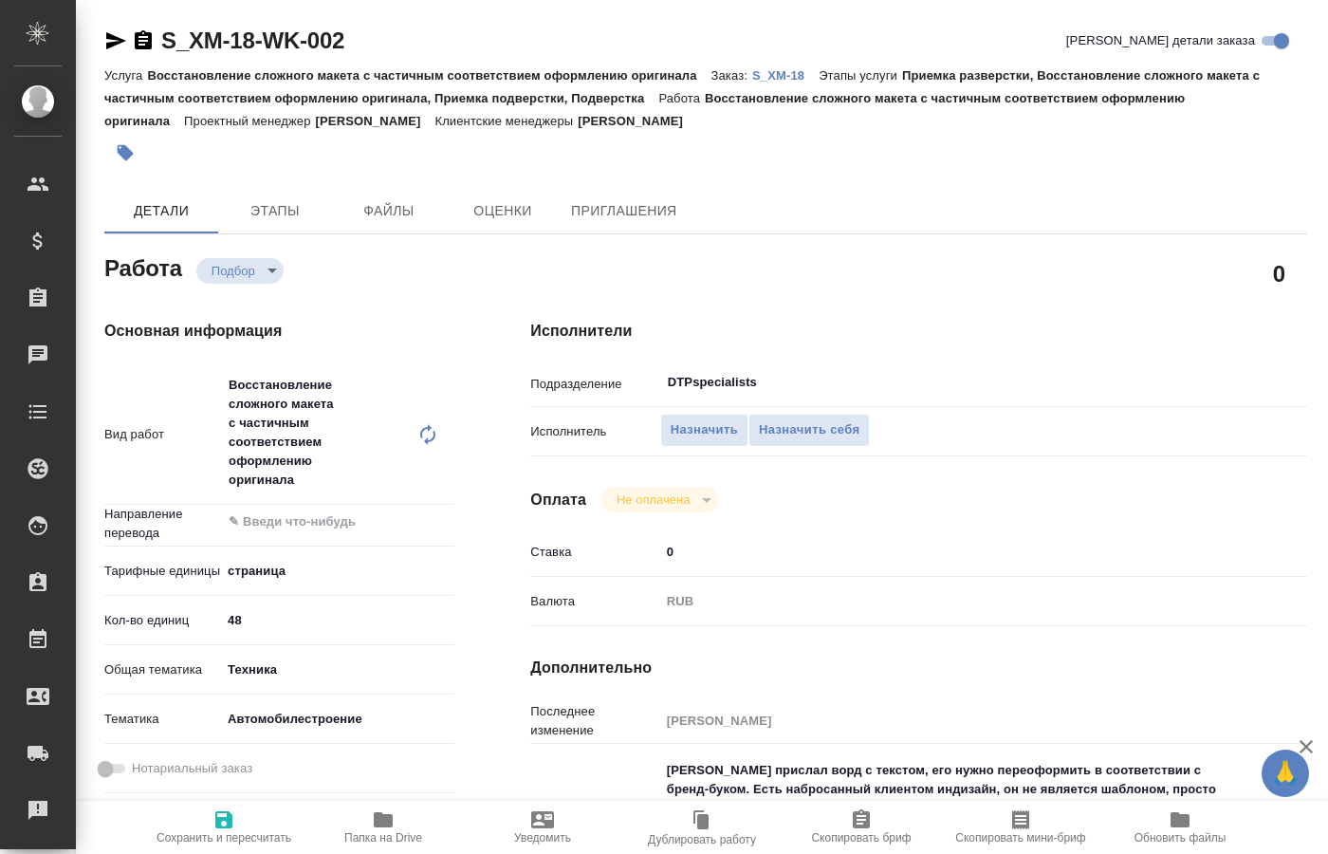
type textarea "x"
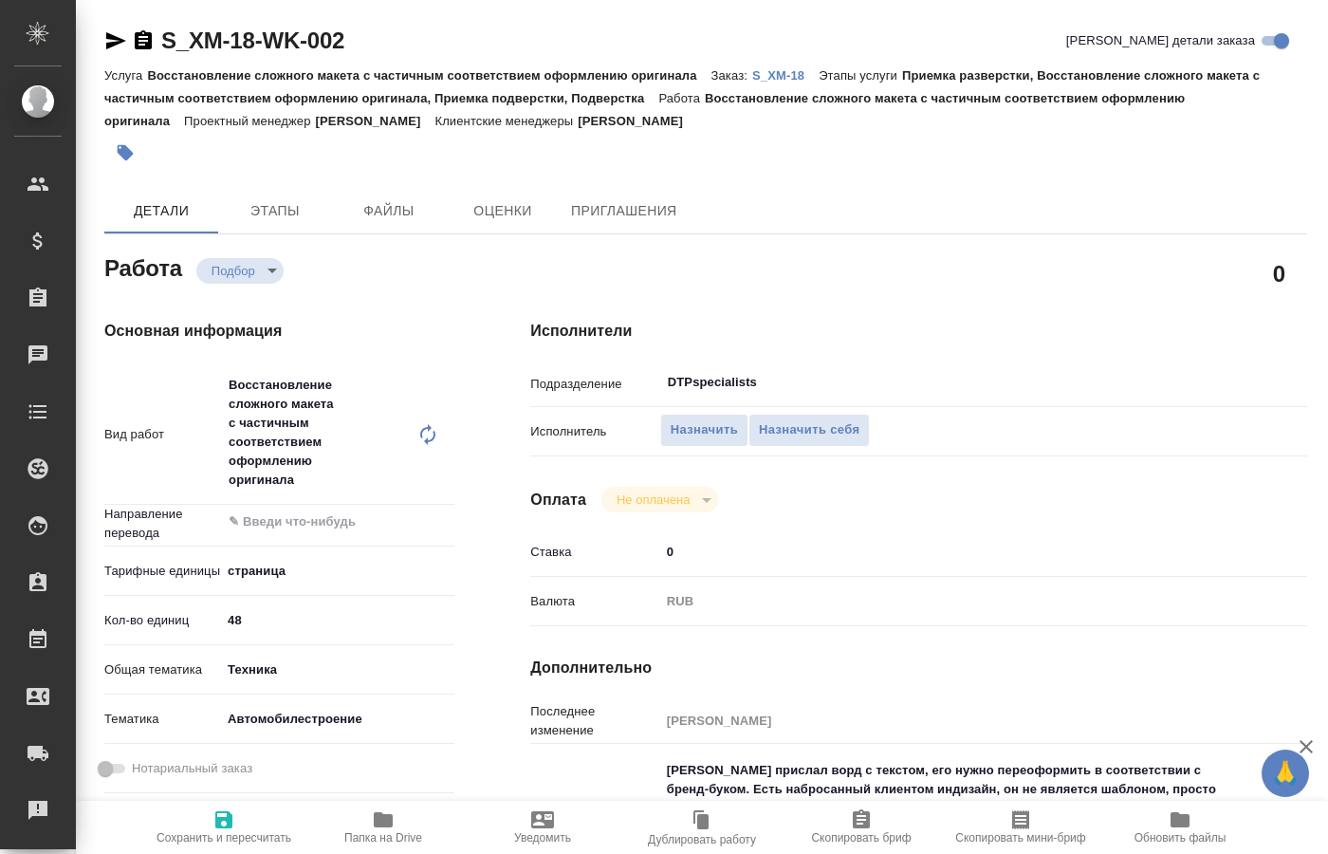
type textarea "x"
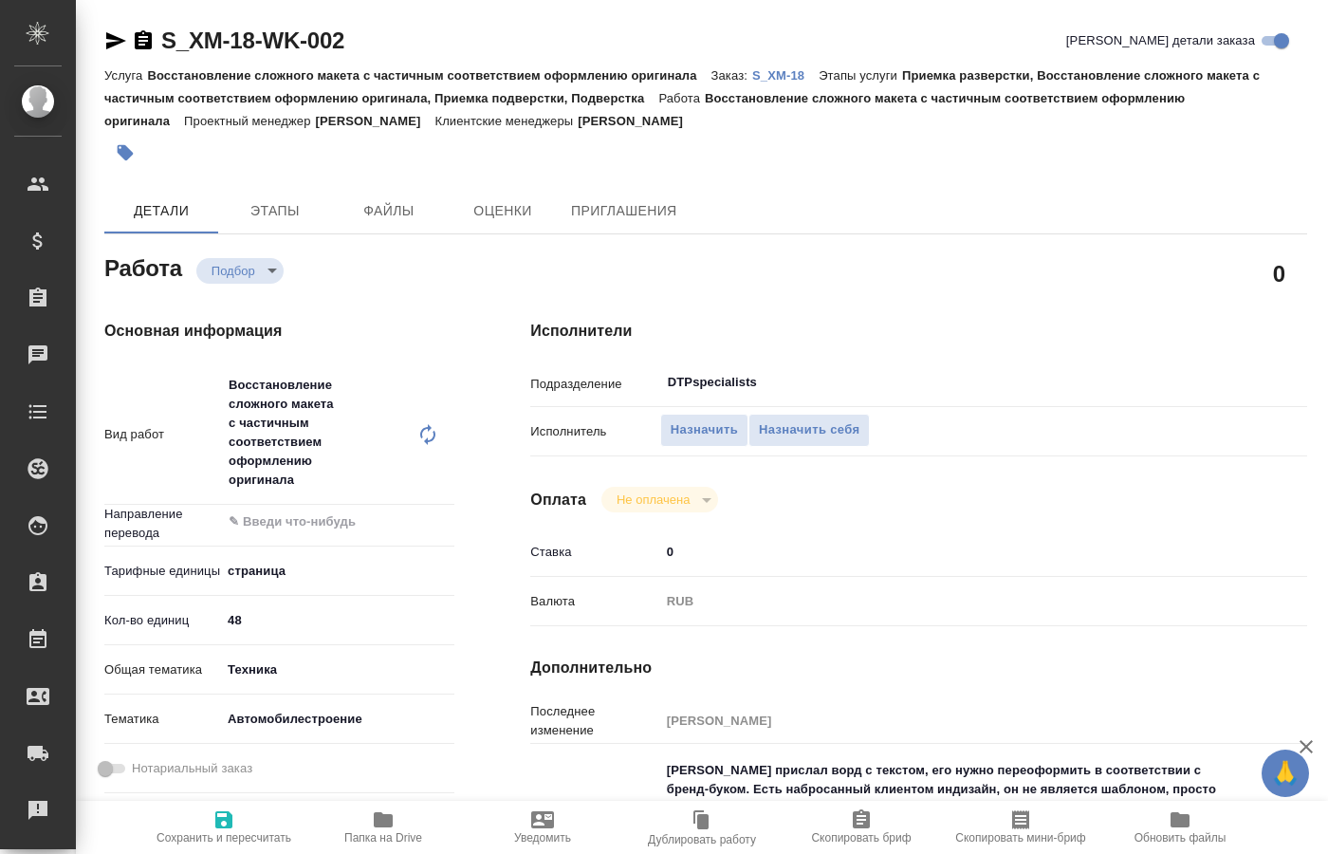
type textarea "x"
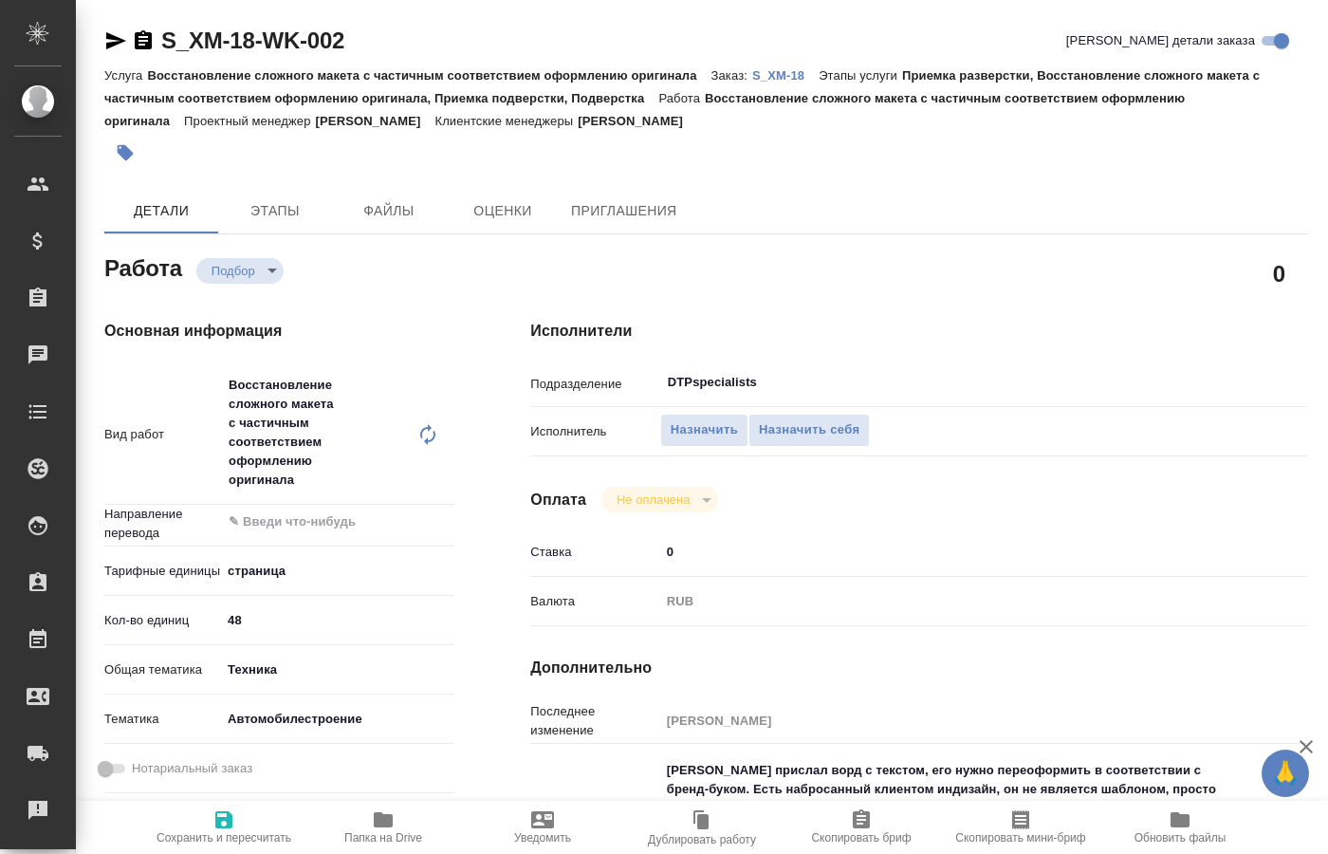
type textarea "x"
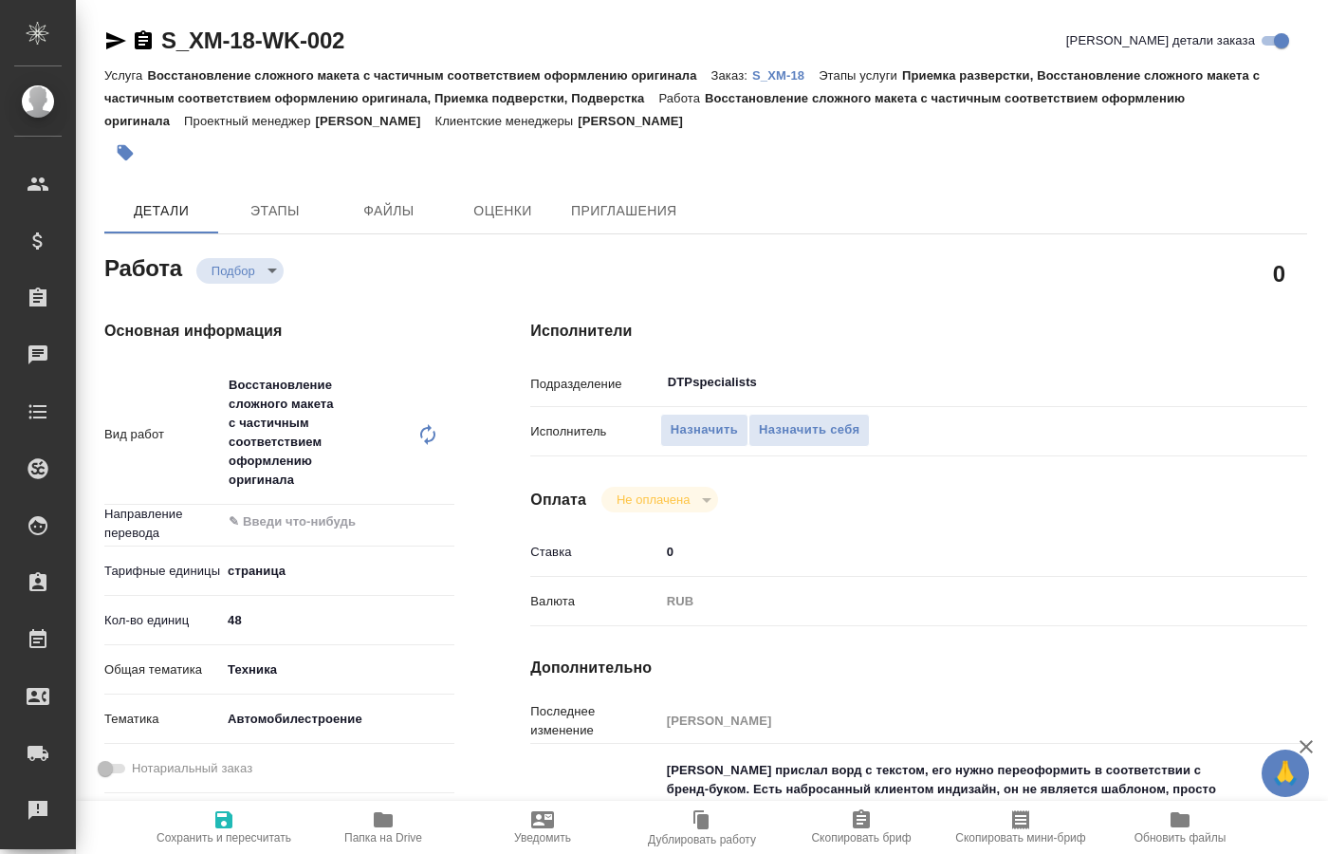
type textarea "x"
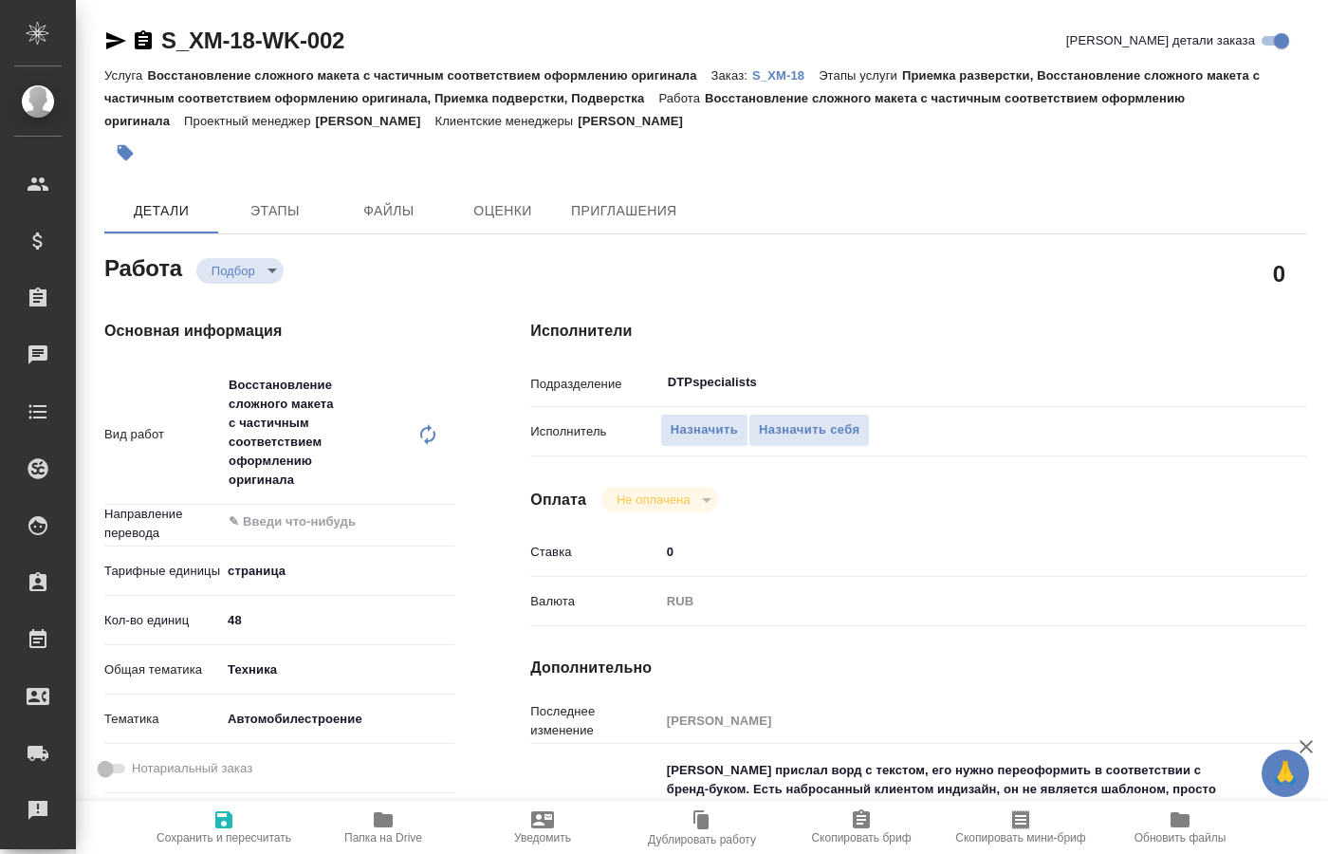
type textarea "x"
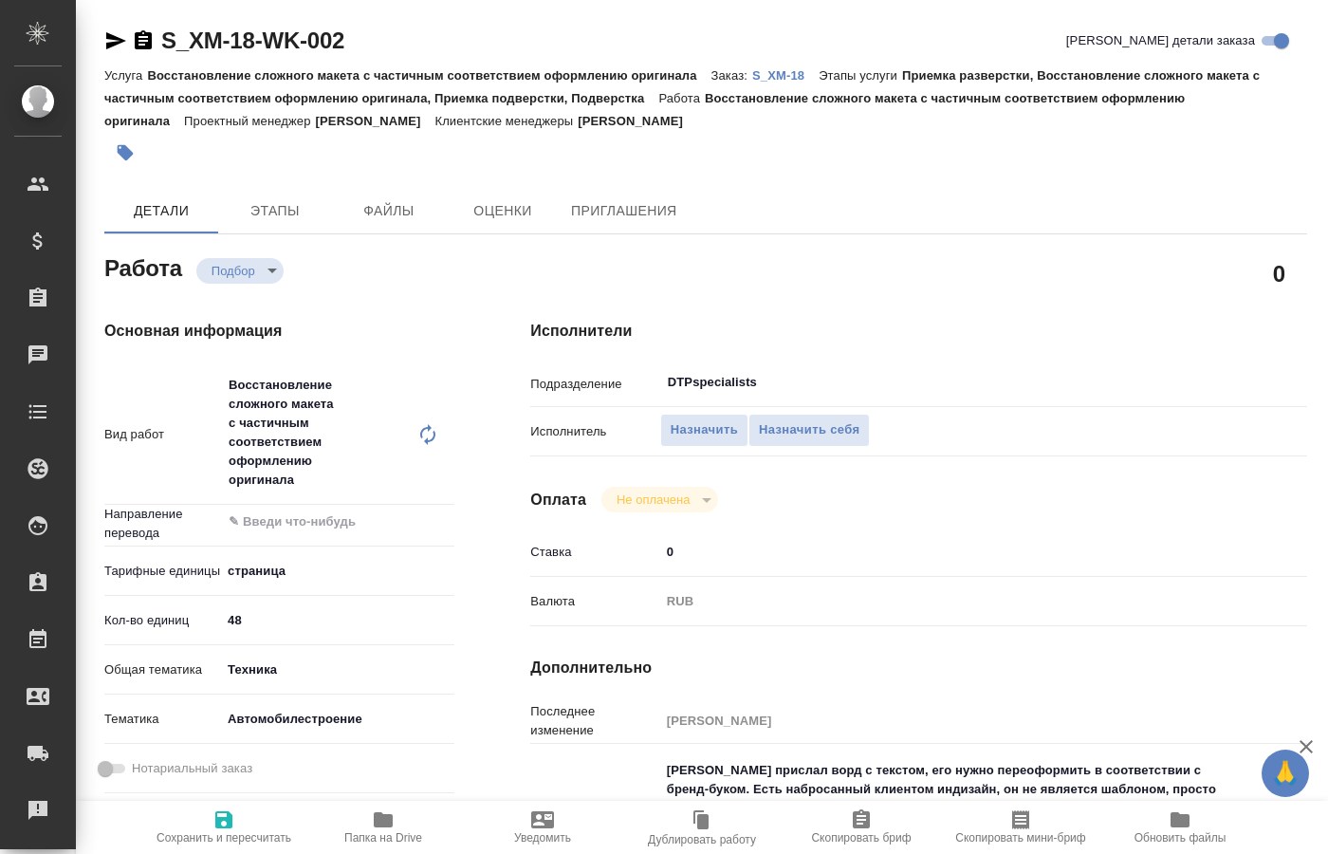
type textarea "x"
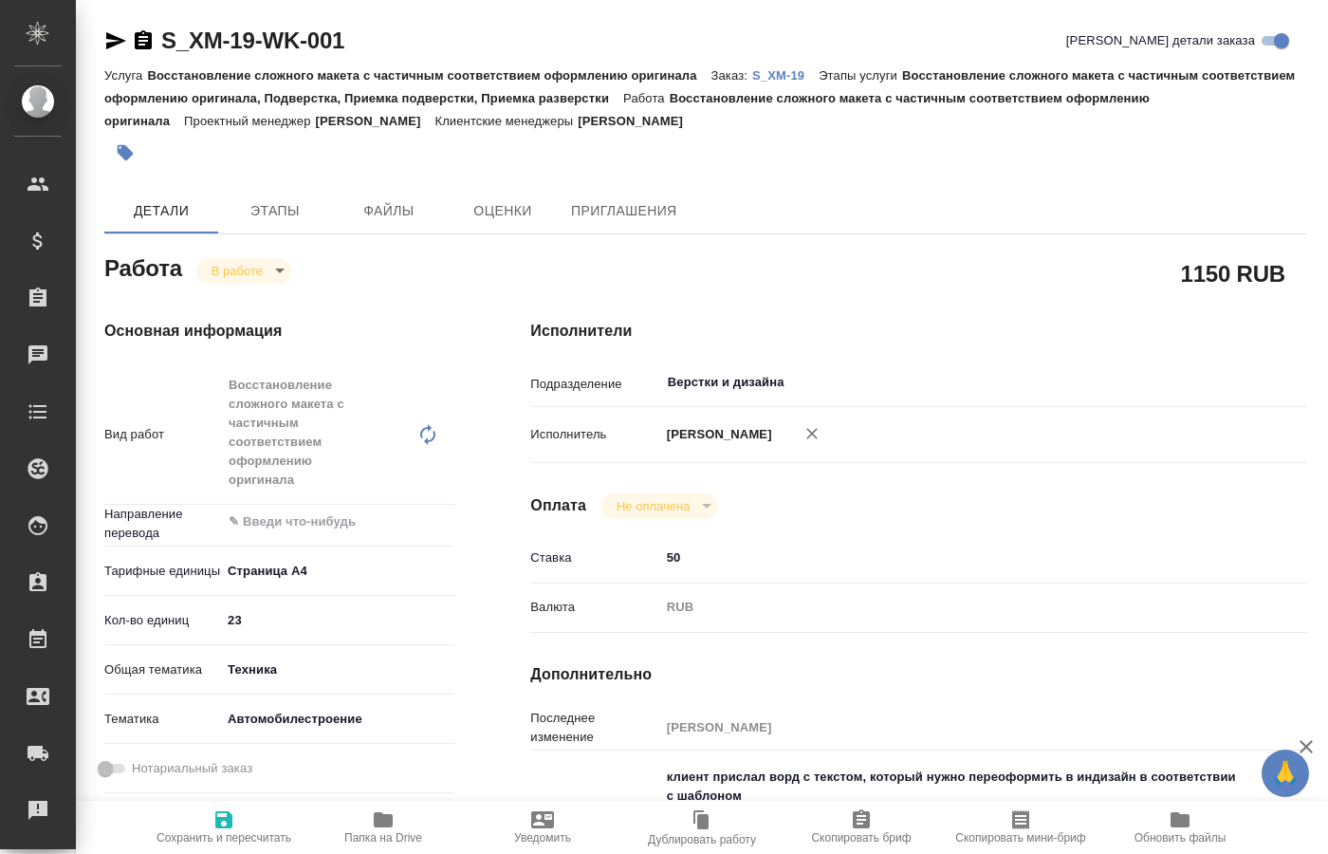
type textarea "x"
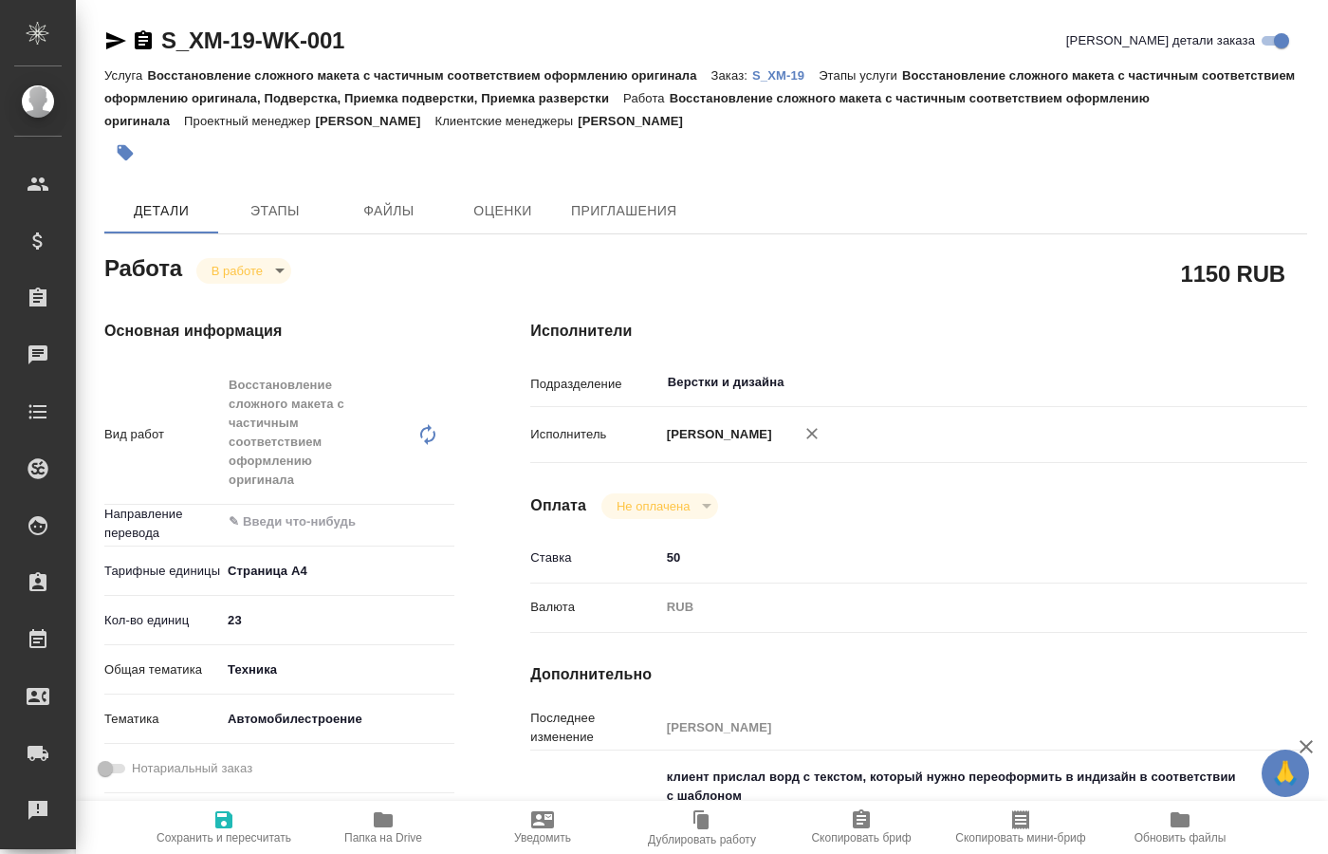
type textarea "x"
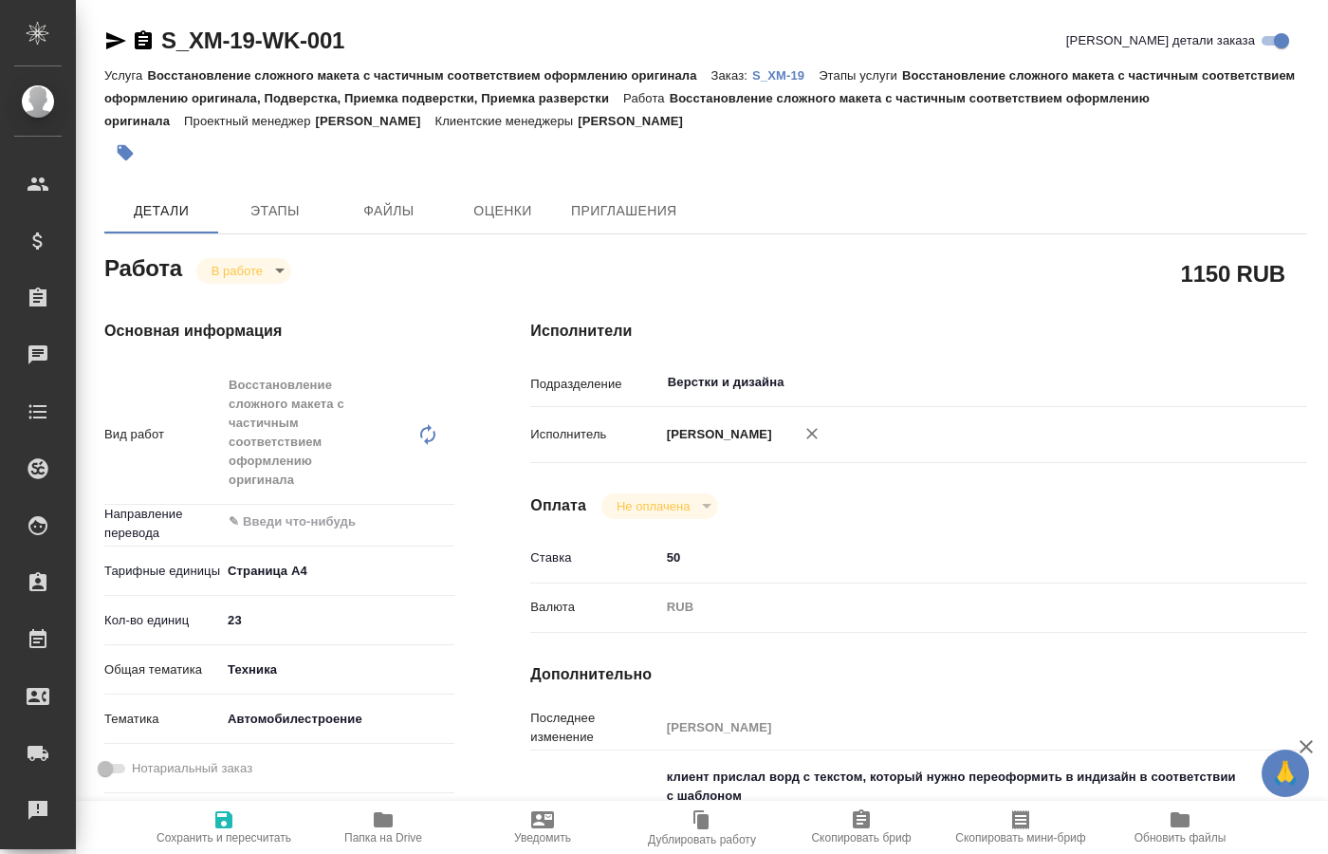
type textarea "x"
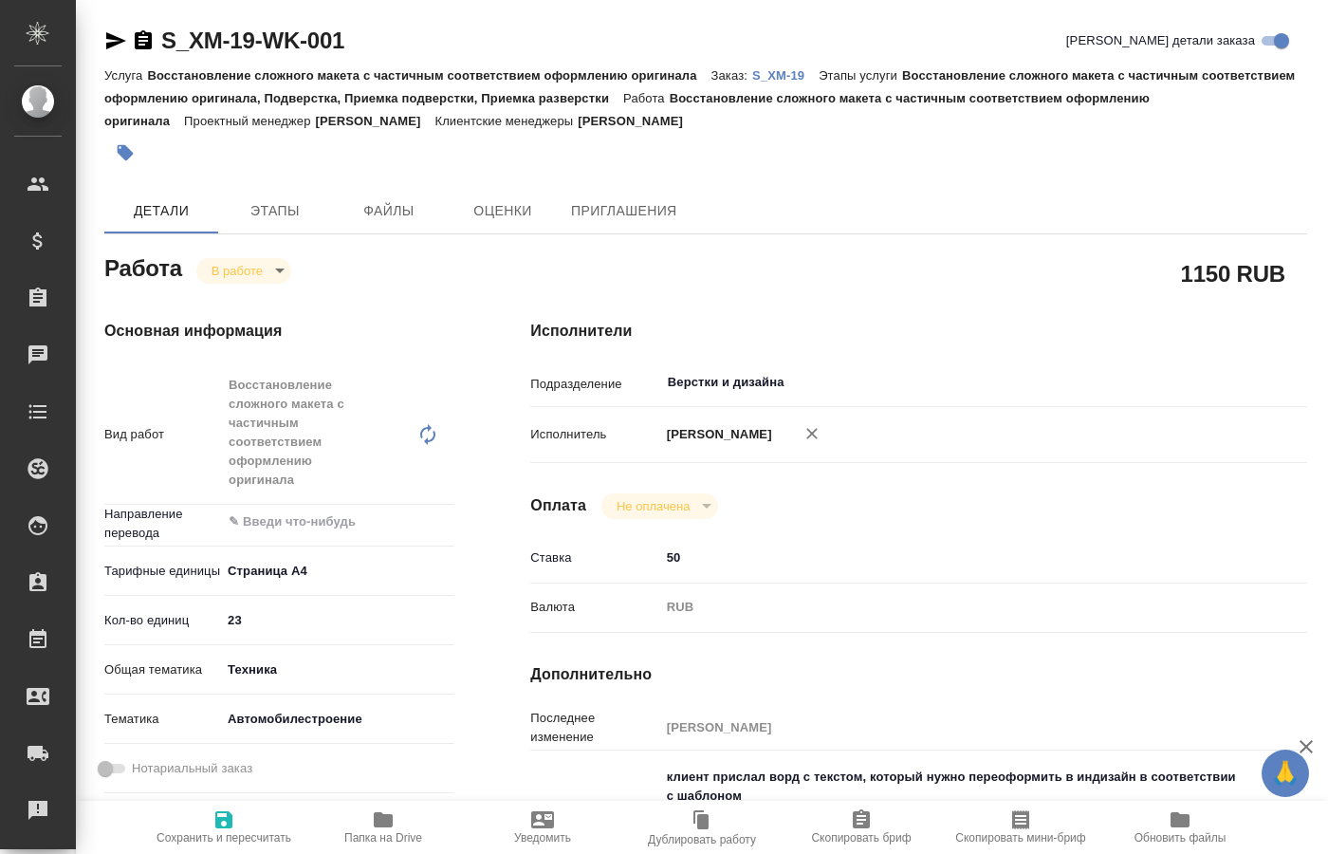
type textarea "x"
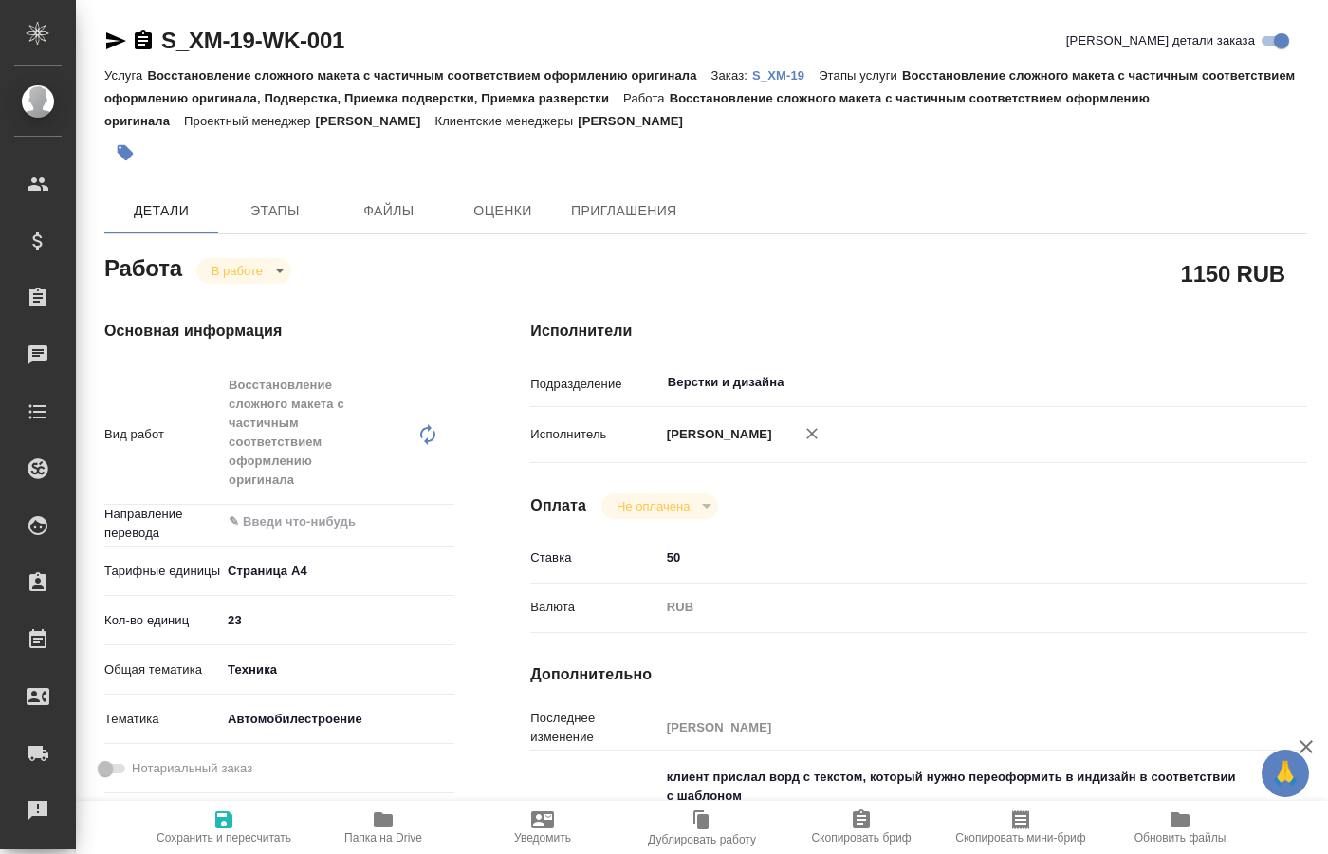
type textarea "x"
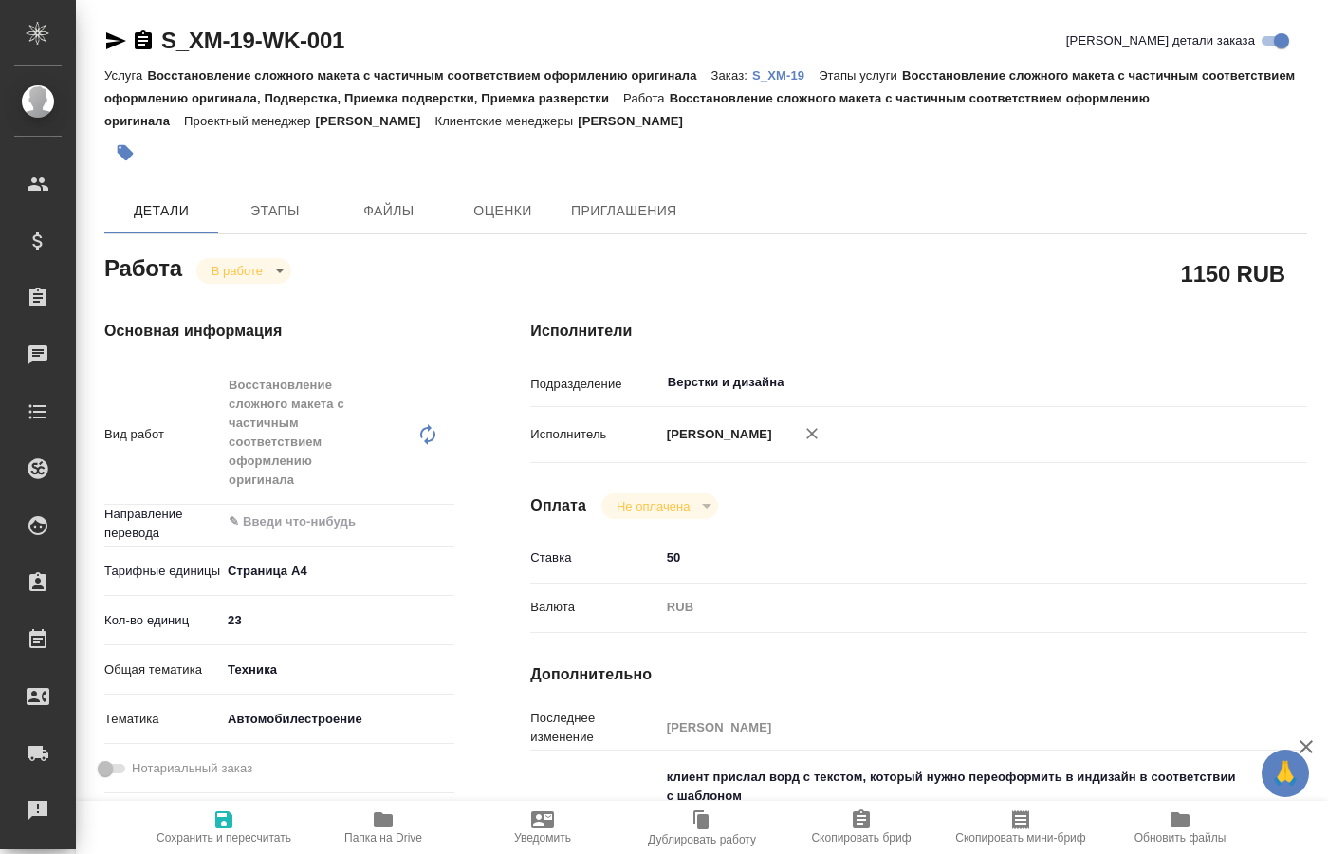
type textarea "x"
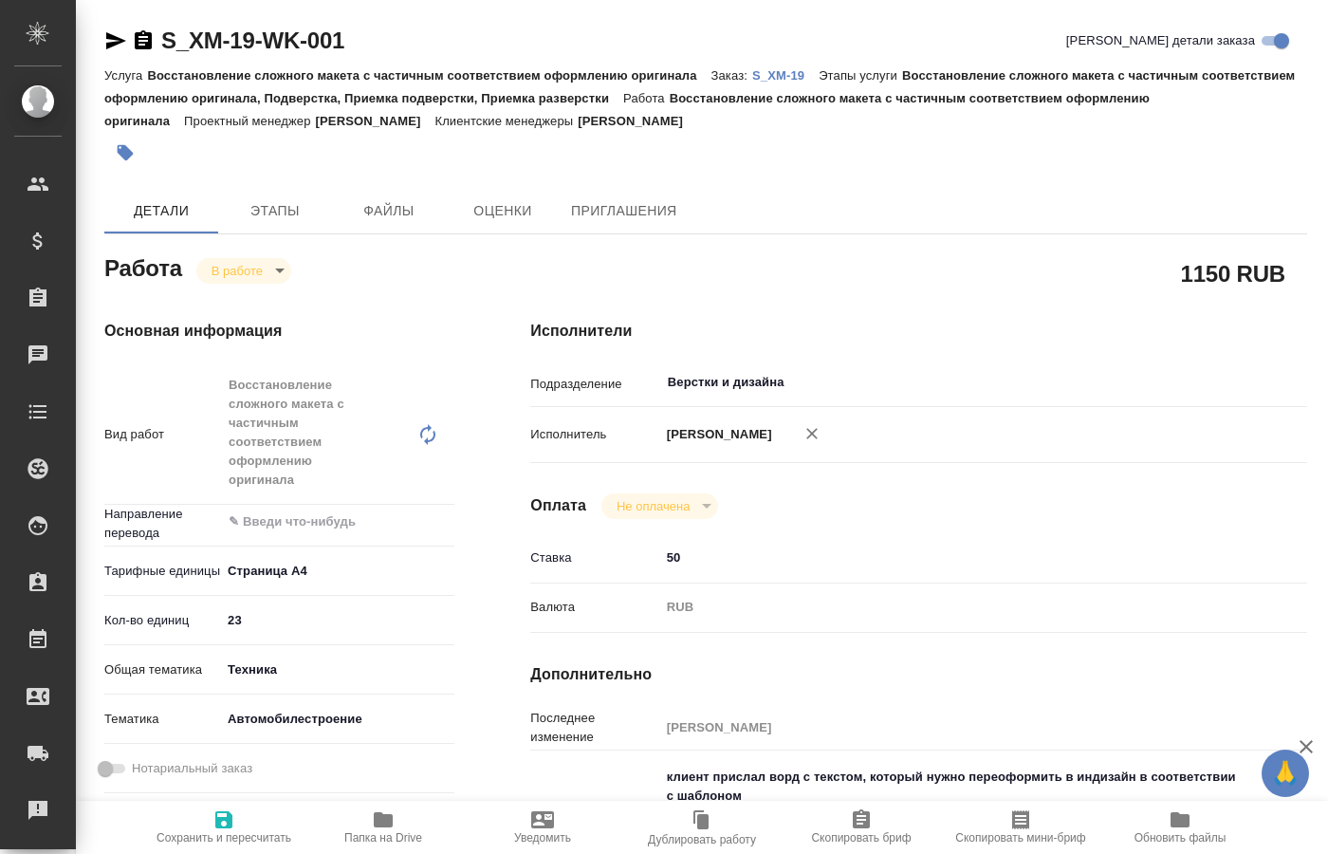
type textarea "x"
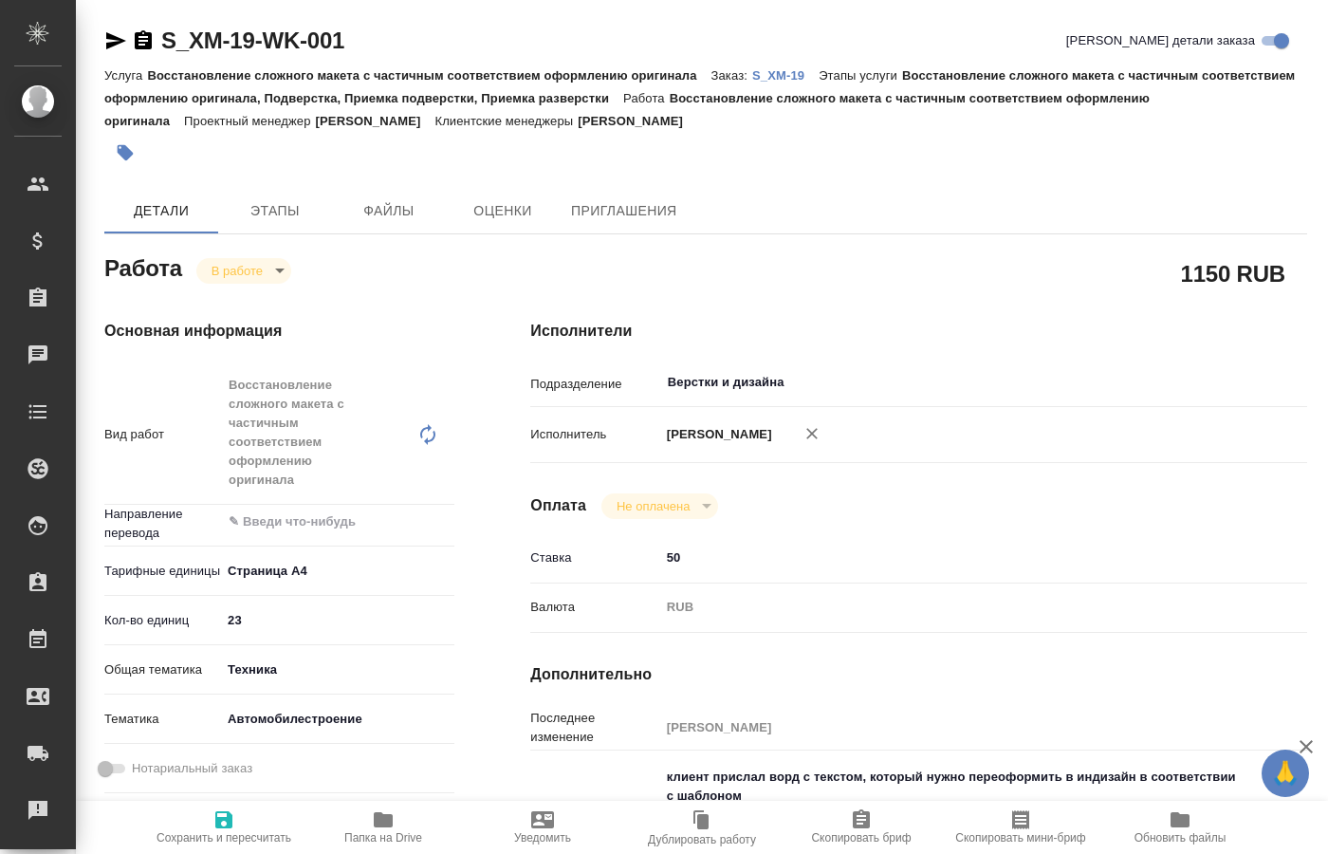
type textarea "x"
